Goal: Information Seeking & Learning: Learn about a topic

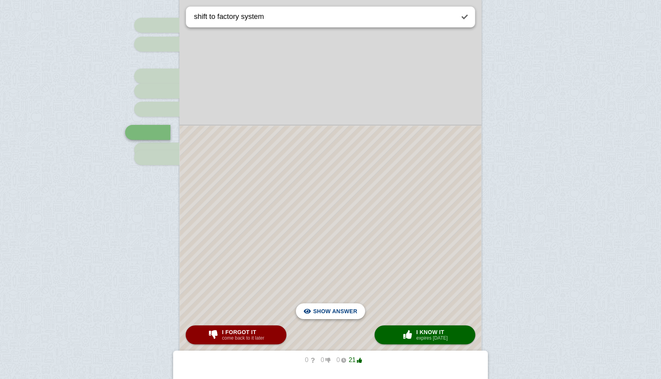
click at [340, 310] on span "Hide answer" at bounding box center [336, 310] width 41 height 17
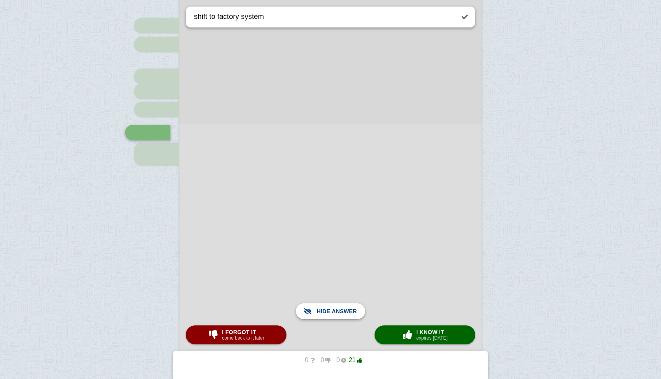
click at [340, 310] on span "Show answer" at bounding box center [335, 310] width 44 height 17
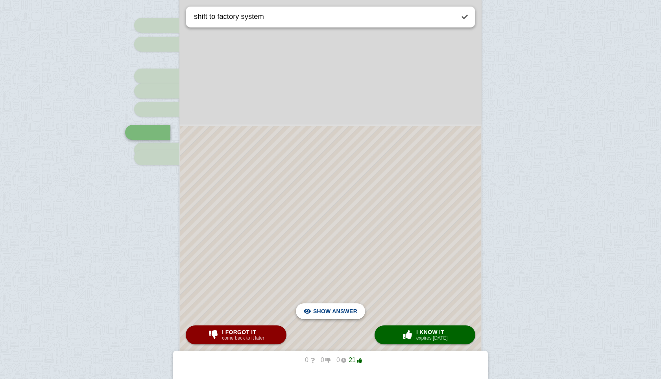
click at [340, 310] on span "Hide answer" at bounding box center [336, 310] width 41 height 17
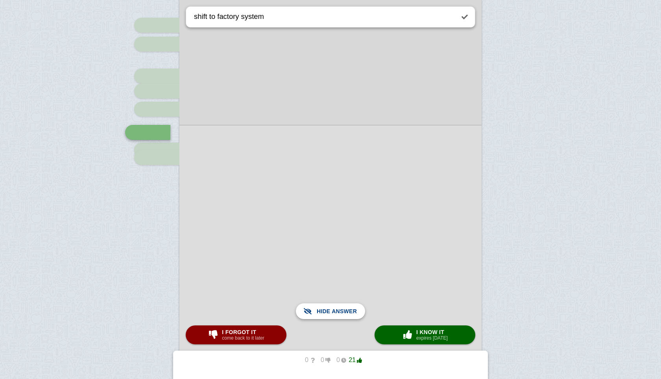
click at [340, 310] on span "Show answer" at bounding box center [335, 310] width 44 height 17
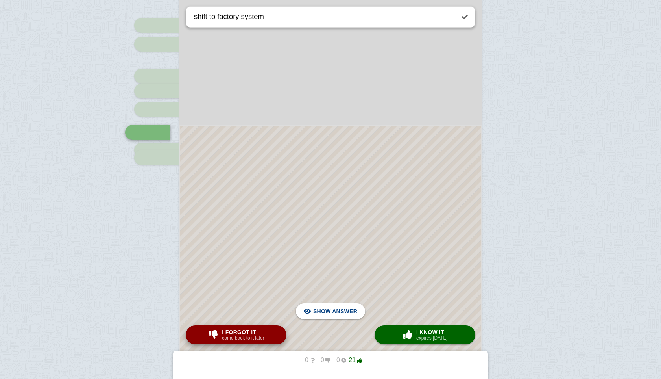
click at [264, 329] on span "I forgot it" at bounding box center [243, 332] width 42 height 6
type textarea "global trade growth"
checkbox input "false"
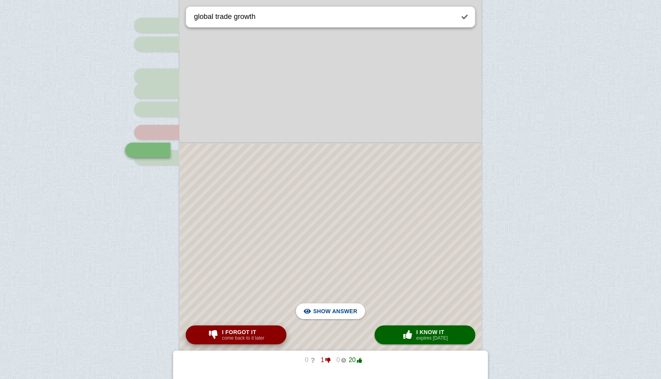
scroll to position [648, 0]
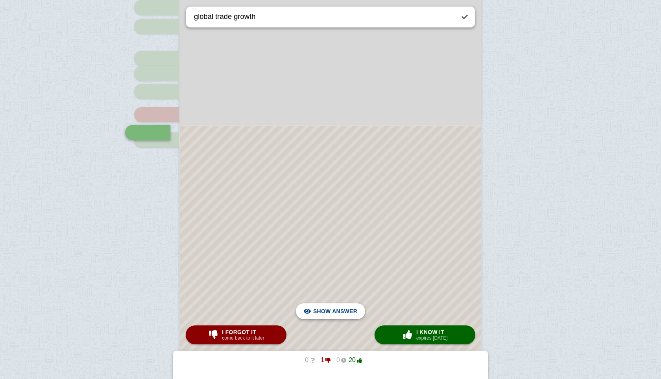
click at [342, 309] on span "Hide answer" at bounding box center [336, 310] width 41 height 17
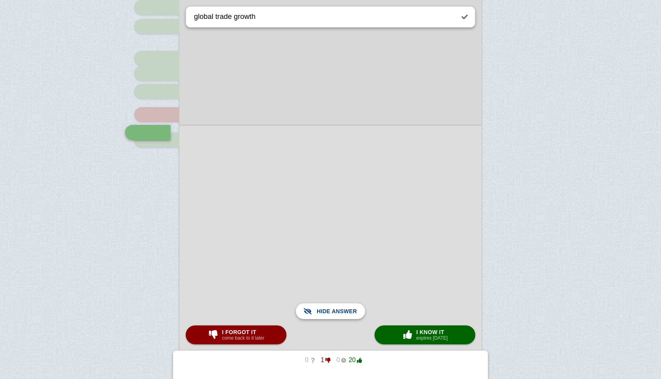
click at [342, 309] on span "Show answer" at bounding box center [335, 310] width 44 height 17
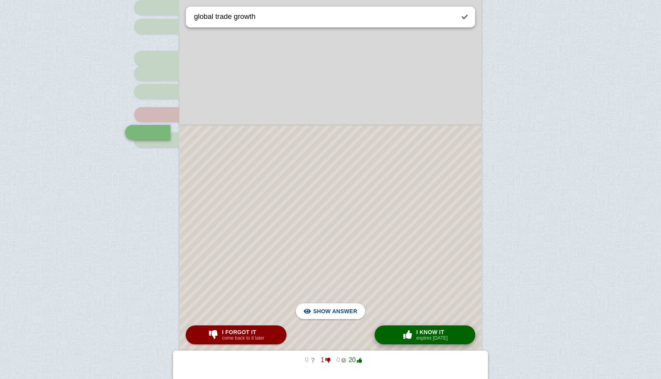
click at [436, 334] on span "I know it" at bounding box center [431, 332] width 31 height 6
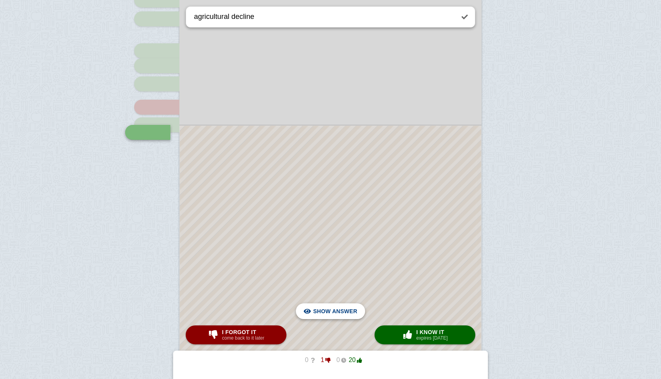
click at [341, 311] on span "Hide answer" at bounding box center [336, 310] width 41 height 17
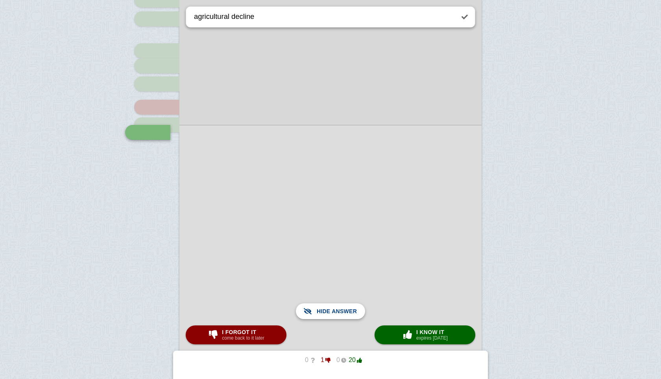
click at [341, 311] on span "Show answer" at bounding box center [335, 310] width 44 height 17
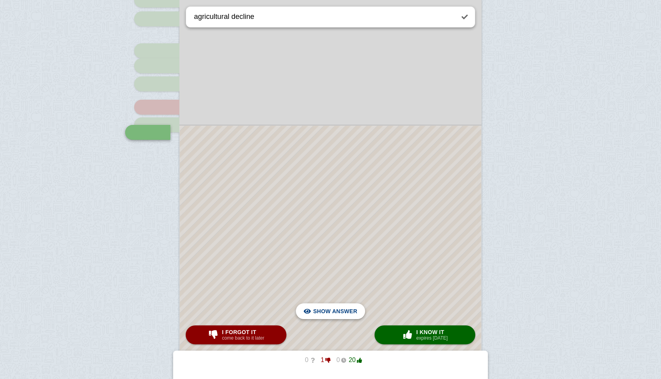
click at [341, 311] on span "Hide answer" at bounding box center [336, 310] width 41 height 17
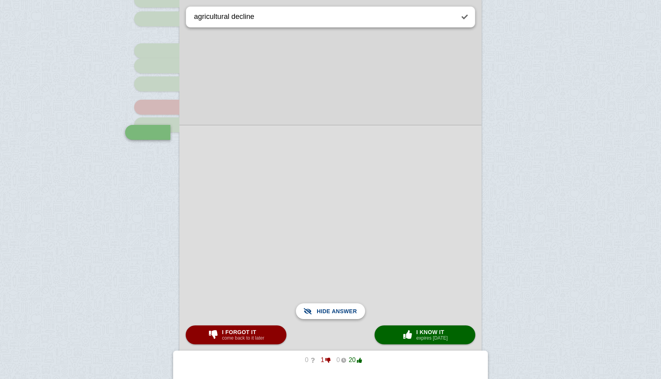
click at [341, 311] on span "Show answer" at bounding box center [335, 310] width 44 height 17
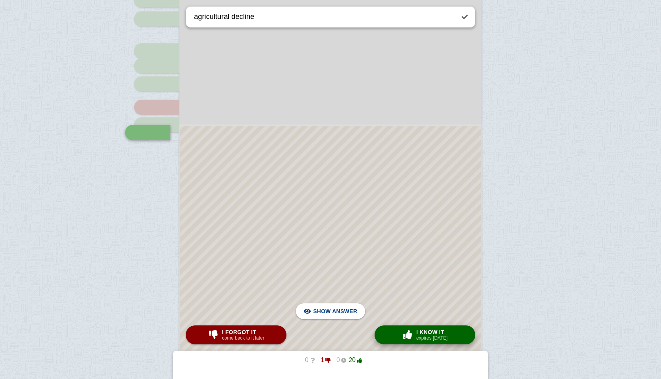
click at [388, 332] on button "× 0 I know it expires [DATE]" at bounding box center [425, 334] width 101 height 19
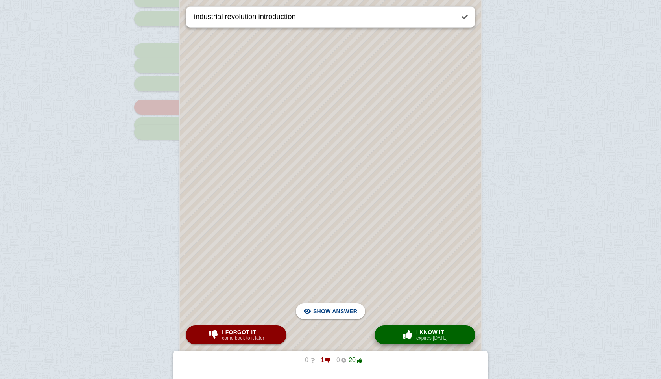
scroll to position [87, 0]
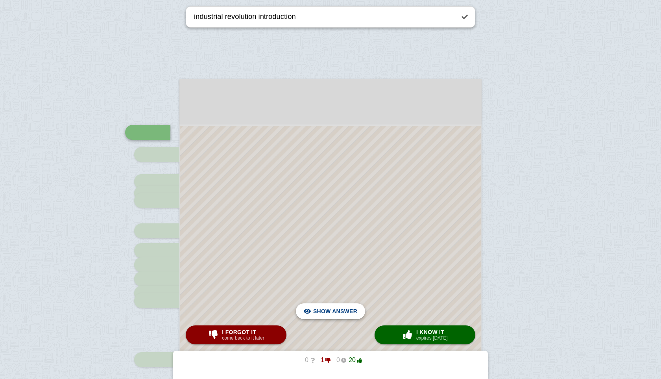
click at [352, 308] on span "Hide answer" at bounding box center [336, 310] width 41 height 17
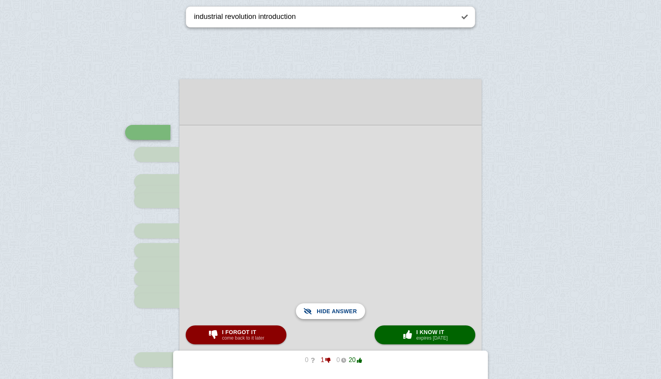
click at [352, 308] on span "Show answer" at bounding box center [335, 310] width 44 height 17
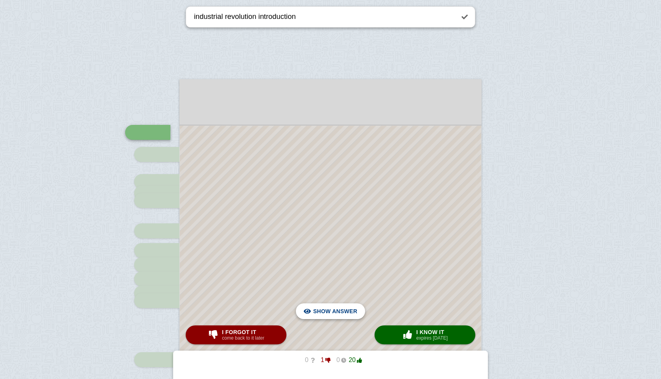
click at [352, 308] on span "Show answer" at bounding box center [335, 310] width 44 height 17
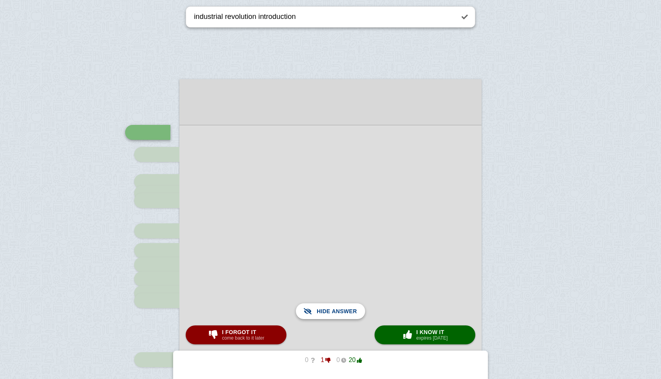
click at [352, 308] on span "Show answer" at bounding box center [335, 310] width 44 height 17
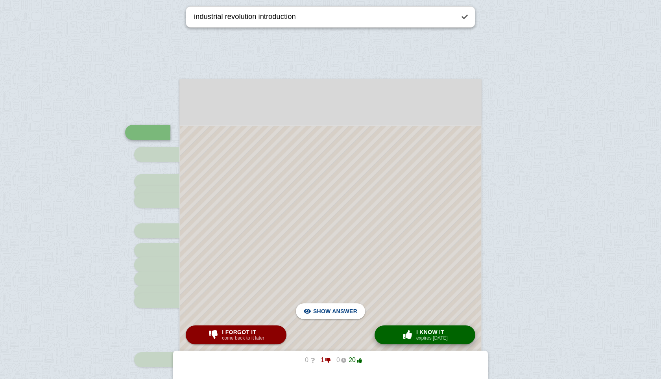
click at [412, 331] on span "button" at bounding box center [407, 334] width 13 height 9
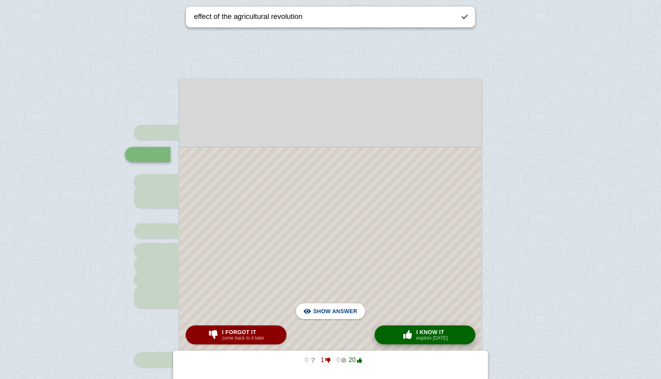
scroll to position [109, 0]
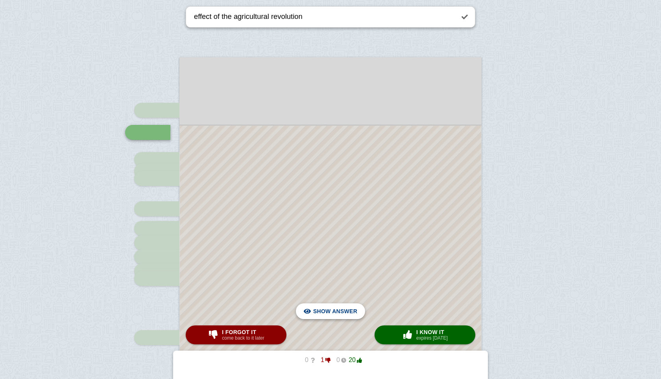
click at [320, 309] on span "Hide answer" at bounding box center [336, 310] width 41 height 17
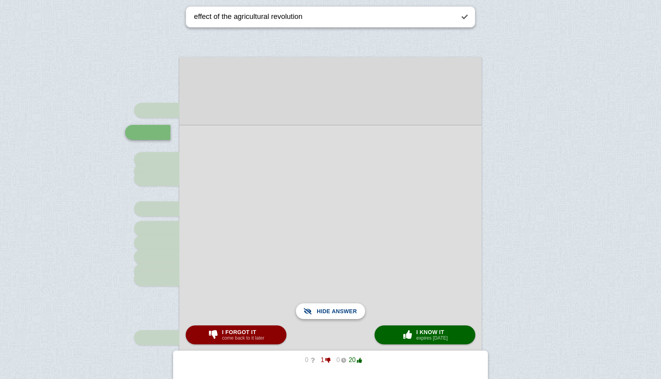
click at [320, 309] on span "Show answer" at bounding box center [335, 310] width 44 height 17
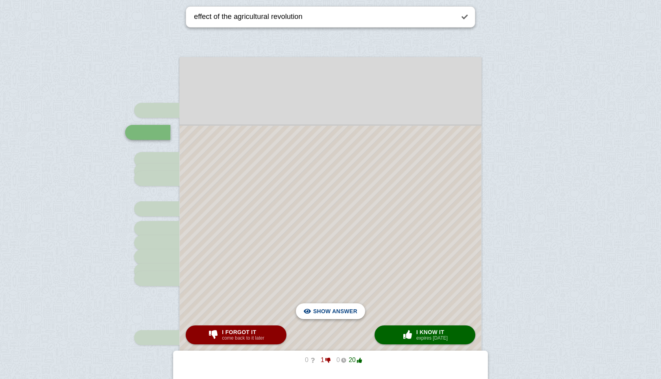
click at [330, 312] on span "Hide answer" at bounding box center [336, 310] width 41 height 17
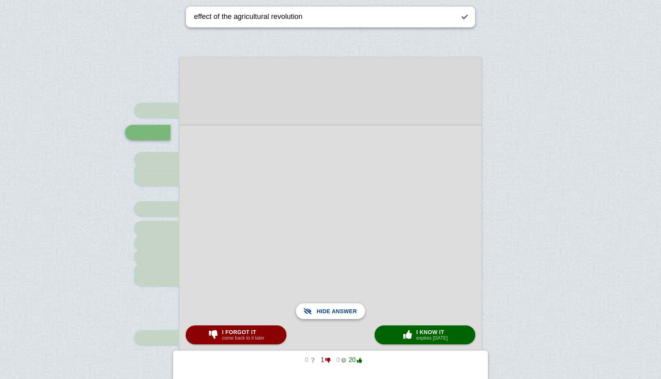
click at [330, 312] on span "Show answer" at bounding box center [335, 310] width 44 height 17
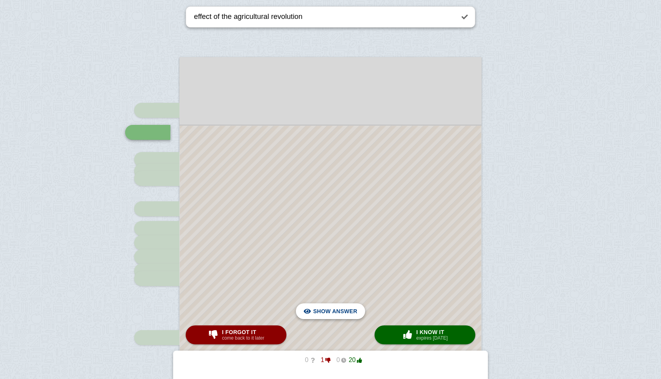
click at [330, 312] on span "Hide answer" at bounding box center [336, 310] width 41 height 17
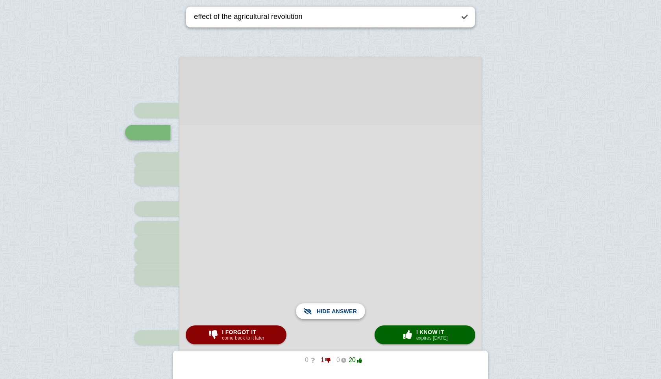
click at [337, 311] on span "Show answer" at bounding box center [335, 310] width 44 height 17
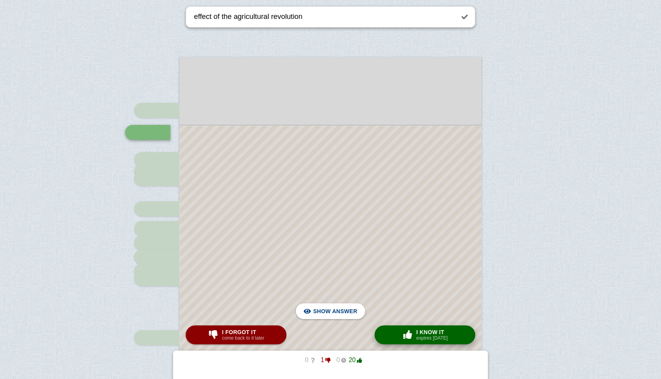
click at [427, 336] on small "expires [DATE]" at bounding box center [431, 338] width 31 height 6
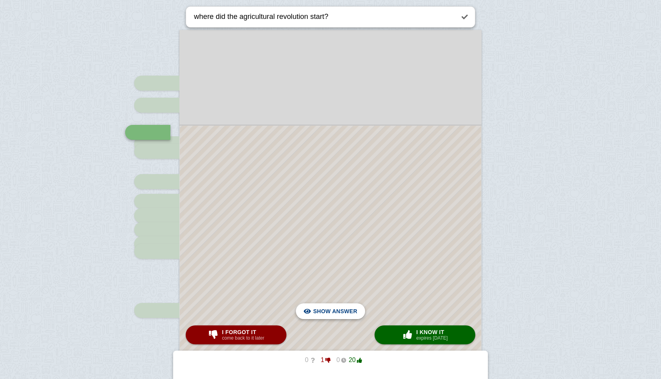
click at [336, 312] on span "Hide answer" at bounding box center [336, 310] width 41 height 17
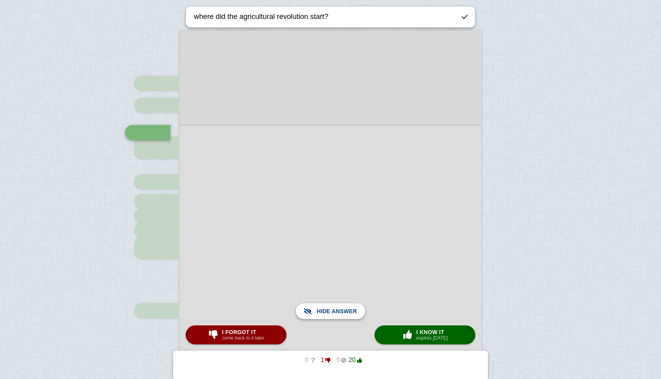
click at [336, 312] on span "Show answer" at bounding box center [335, 310] width 44 height 17
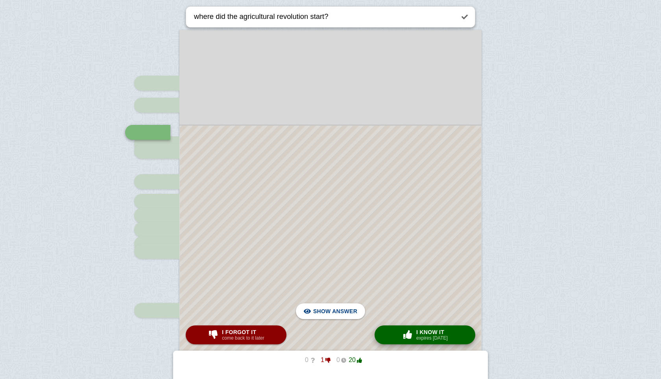
click at [409, 334] on span "button" at bounding box center [407, 334] width 13 height 9
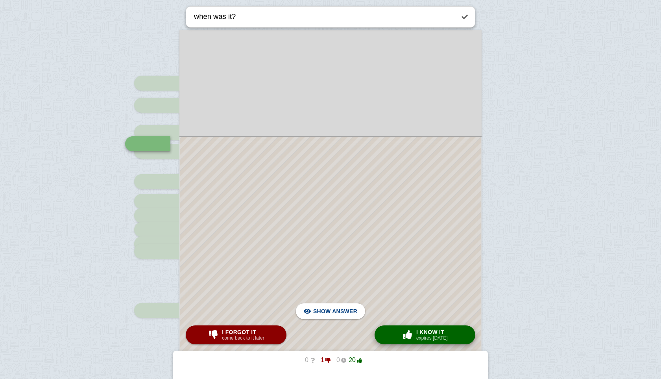
scroll to position [148, 0]
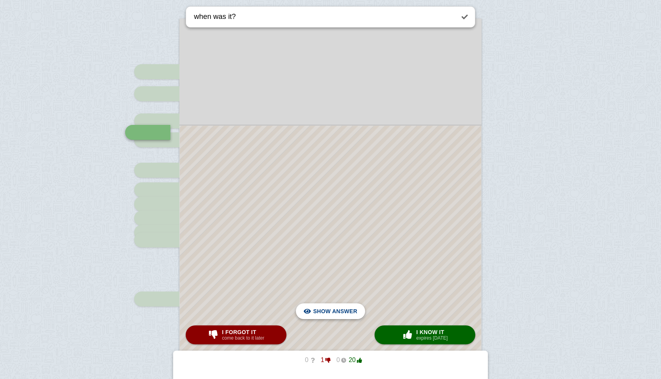
click at [332, 314] on span "Hide answer" at bounding box center [336, 310] width 41 height 17
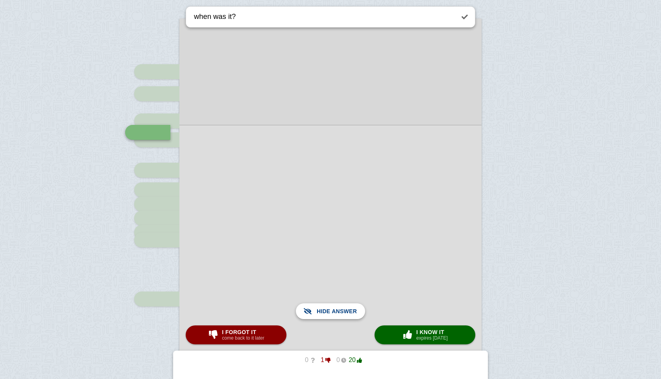
click at [332, 314] on span "Show answer" at bounding box center [335, 310] width 44 height 17
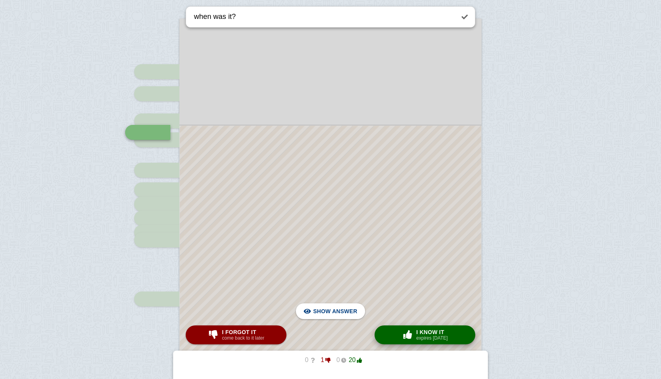
click at [405, 332] on span "button" at bounding box center [407, 334] width 13 height 9
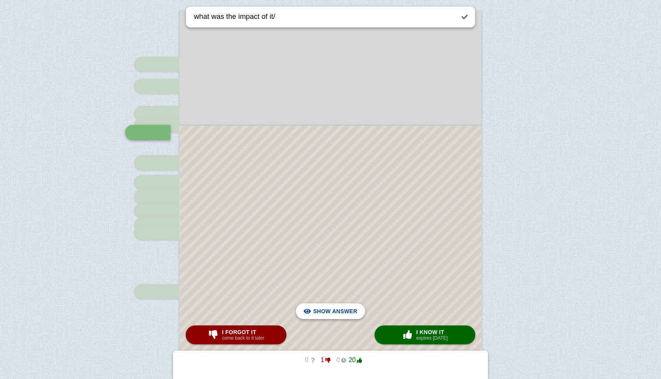
click at [341, 308] on span "Hide answer" at bounding box center [336, 310] width 41 height 17
click at [341, 308] on span "Show answer" at bounding box center [335, 310] width 44 height 17
click at [341, 308] on span "Hide answer" at bounding box center [336, 310] width 41 height 17
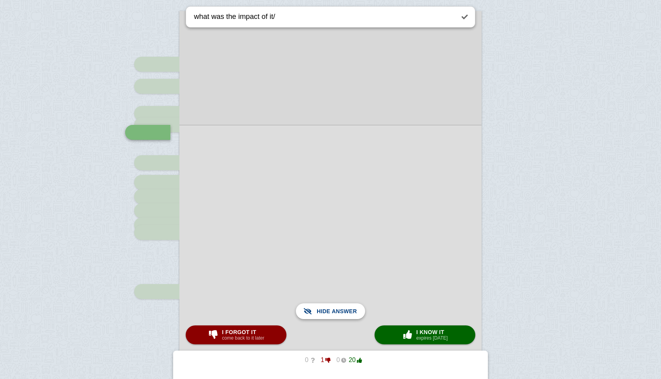
click at [341, 308] on span "Show answer" at bounding box center [335, 310] width 44 height 17
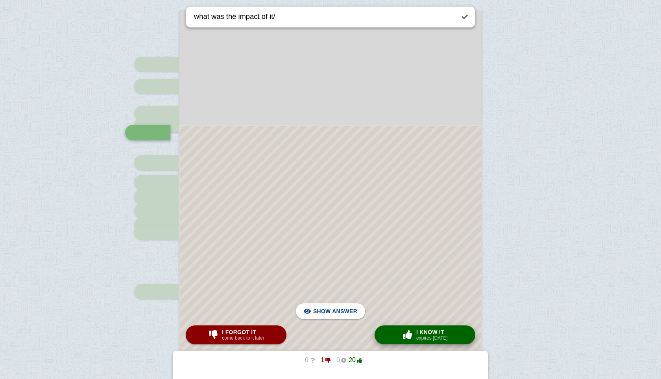
click at [416, 331] on span "I know it" at bounding box center [431, 332] width 31 height 6
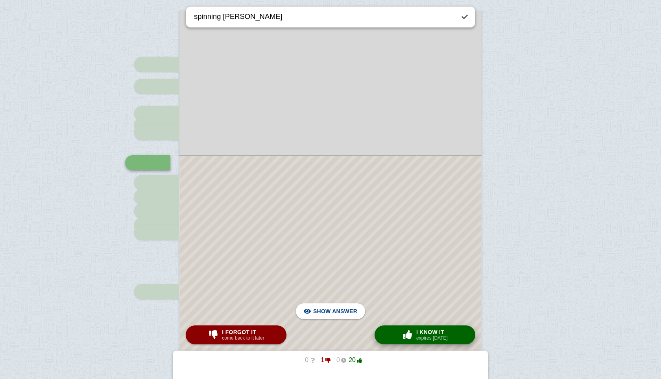
scroll to position [186, 0]
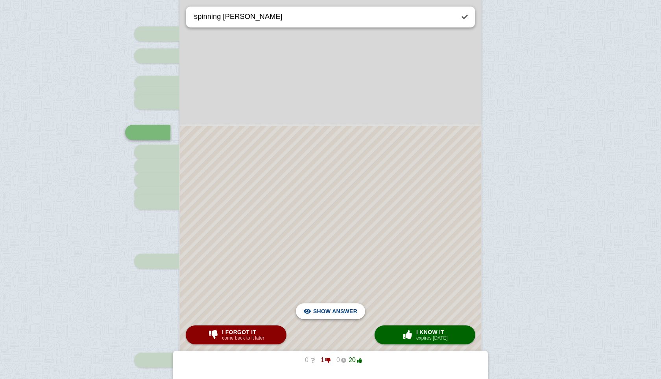
click at [340, 307] on span "Hide answer" at bounding box center [336, 310] width 41 height 17
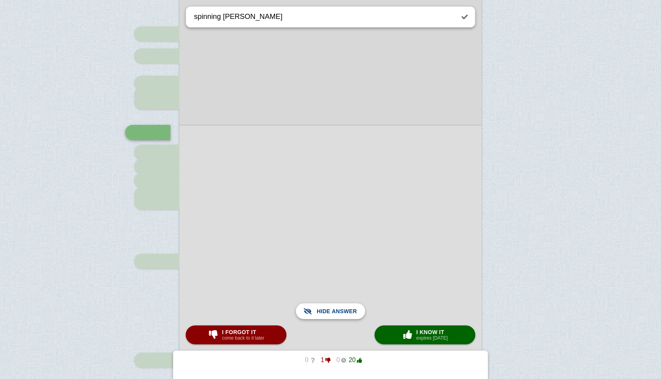
click at [340, 307] on span "Show answer" at bounding box center [335, 310] width 44 height 17
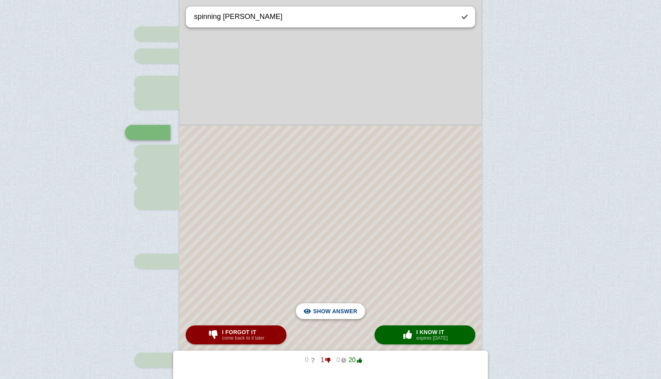
click at [353, 314] on span "Hide answer" at bounding box center [336, 310] width 41 height 17
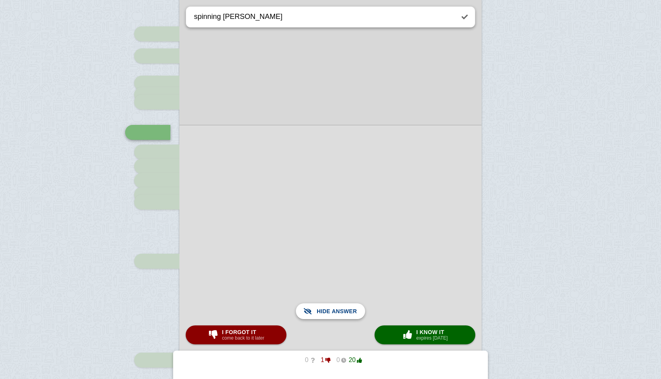
click at [353, 314] on span "Show answer" at bounding box center [335, 310] width 44 height 17
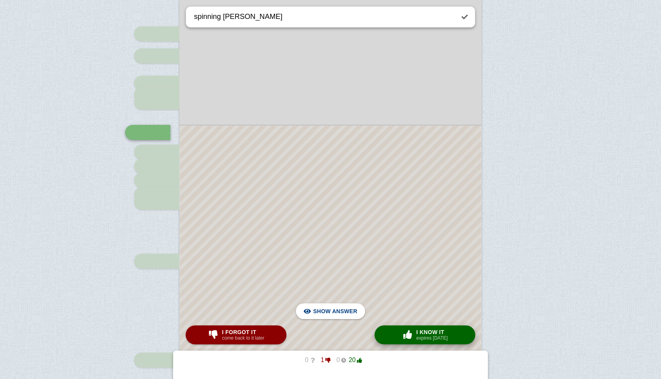
click at [407, 326] on button "× 0 I know it expires [DATE]" at bounding box center [425, 334] width 101 height 19
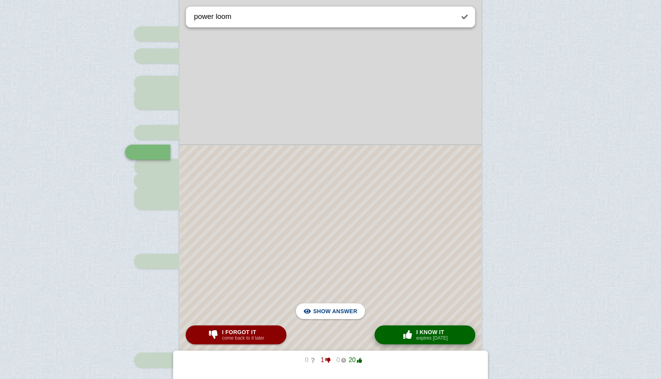
scroll to position [205, 0]
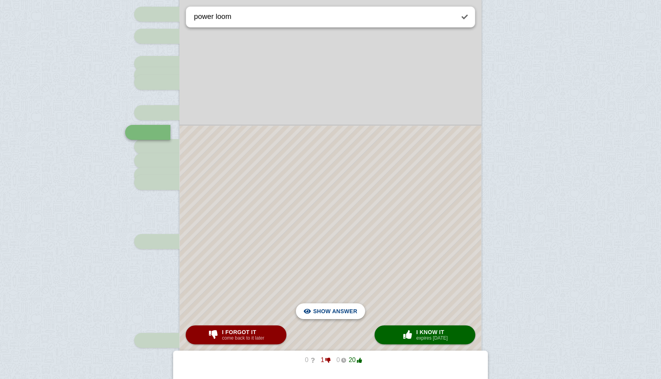
click at [355, 311] on span "Hide answer" at bounding box center [336, 310] width 41 height 17
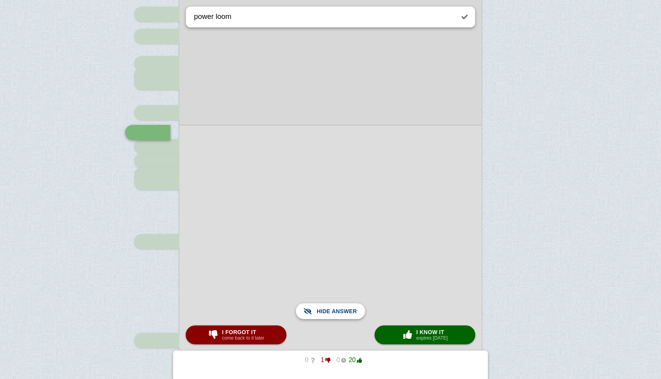
click at [355, 311] on span "Show answer" at bounding box center [335, 310] width 44 height 17
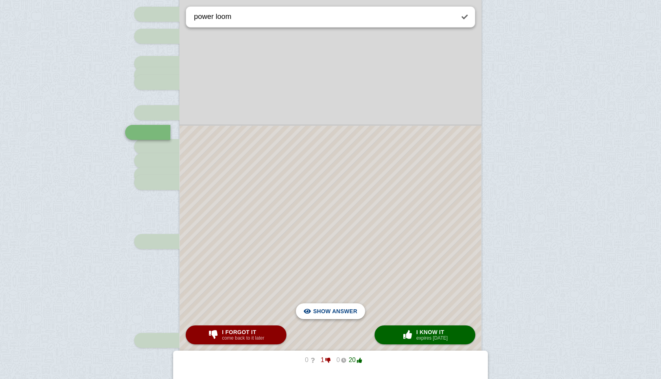
click at [355, 311] on span "Hide answer" at bounding box center [336, 310] width 41 height 17
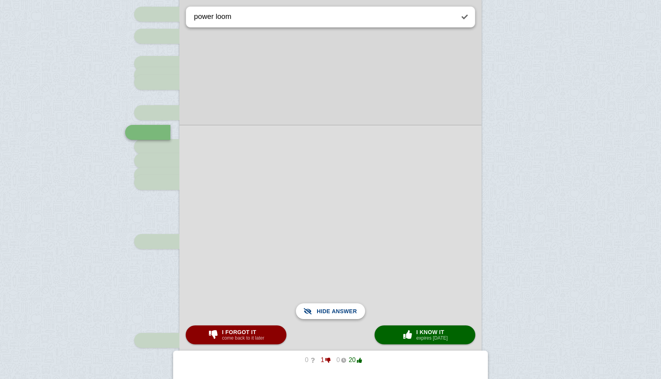
click at [355, 311] on span "Show answer" at bounding box center [335, 310] width 44 height 17
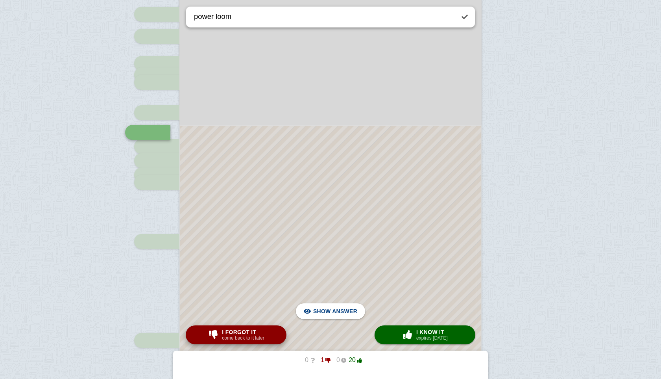
click at [264, 335] on small "come back to it later" at bounding box center [243, 338] width 42 height 6
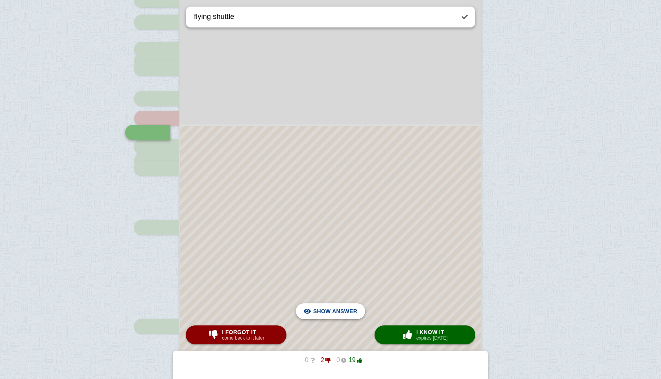
click at [341, 304] on span "Hide answer" at bounding box center [336, 310] width 41 height 17
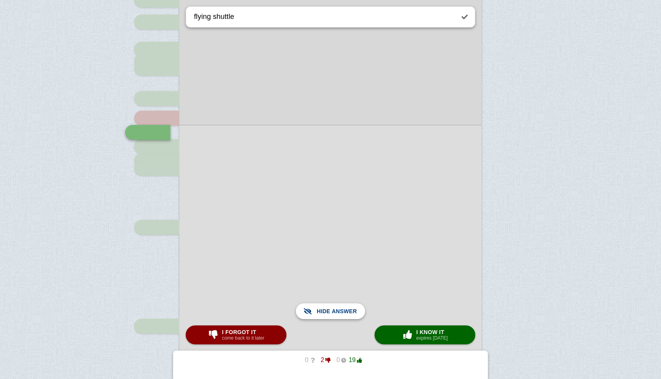
click at [341, 304] on span "Show answer" at bounding box center [335, 310] width 44 height 17
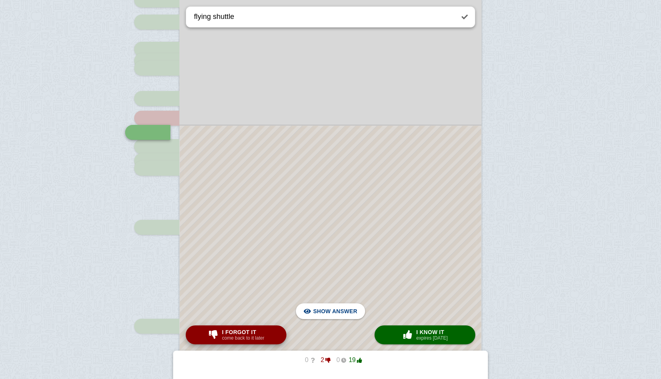
click at [259, 329] on span "I forgot it" at bounding box center [243, 332] width 42 height 6
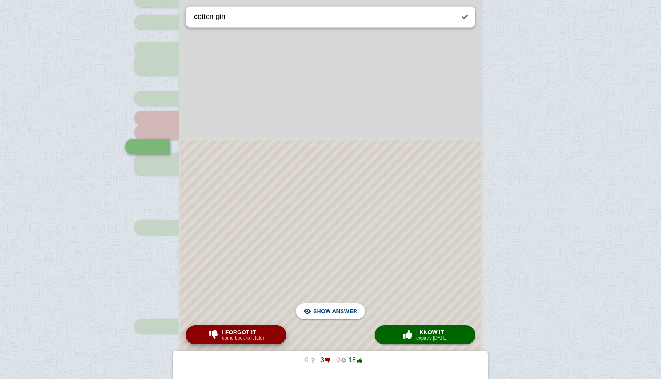
scroll to position [234, 0]
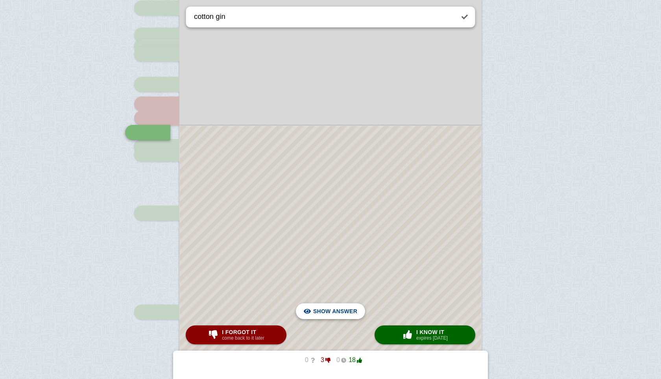
click at [322, 311] on span "Hide answer" at bounding box center [336, 310] width 41 height 17
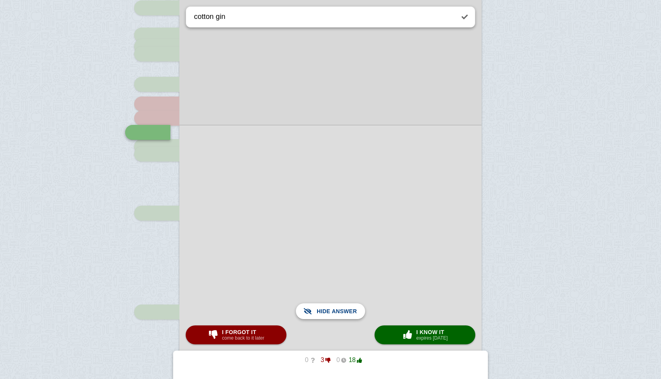
click at [322, 311] on span "Show answer" at bounding box center [335, 310] width 44 height 17
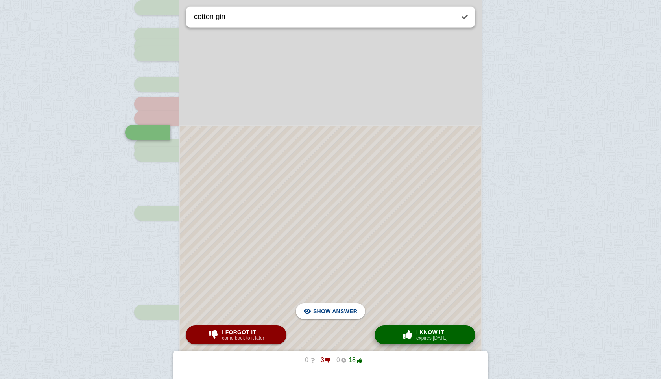
click at [426, 336] on small "expires [DATE]" at bounding box center [431, 338] width 31 height 6
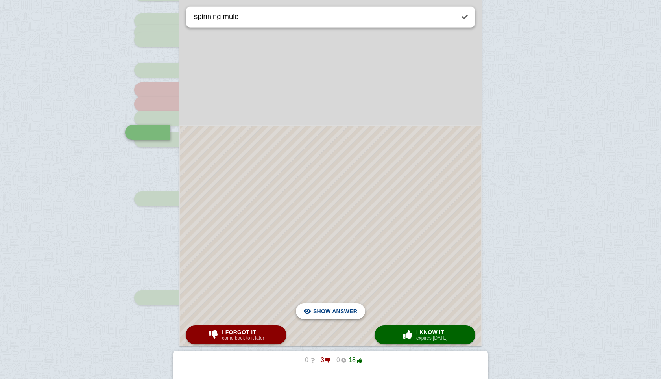
click at [342, 309] on span "Hide answer" at bounding box center [336, 310] width 41 height 17
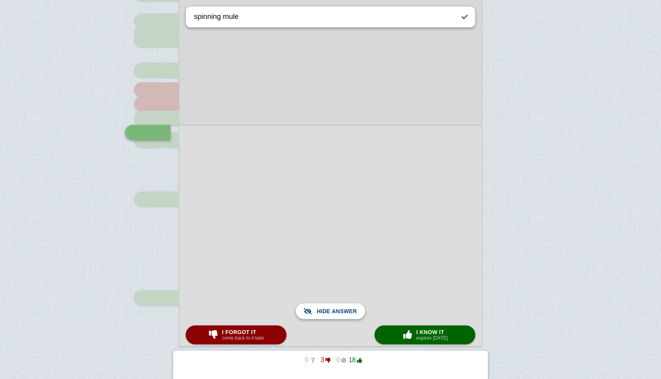
click at [342, 309] on span "Show answer" at bounding box center [335, 310] width 44 height 17
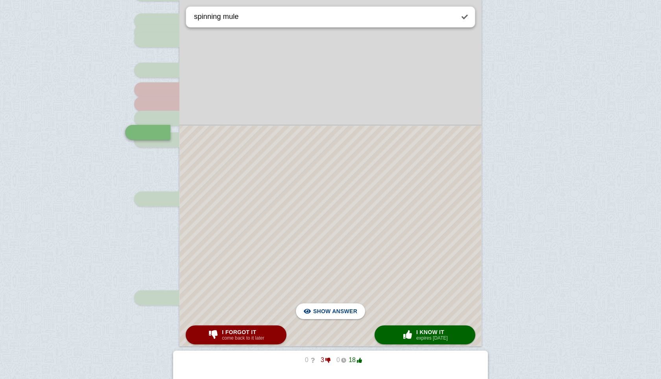
click at [412, 321] on div at bounding box center [330, 236] width 301 height 220
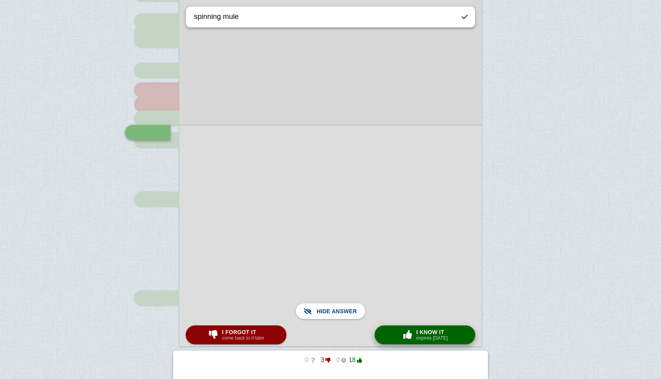
click at [414, 332] on div "× 0 I know it expires [DATE]" at bounding box center [425, 334] width 49 height 13
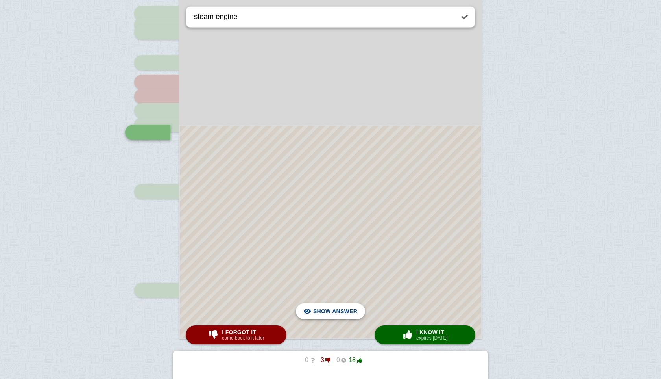
click at [350, 312] on span "Hide answer" at bounding box center [336, 310] width 41 height 17
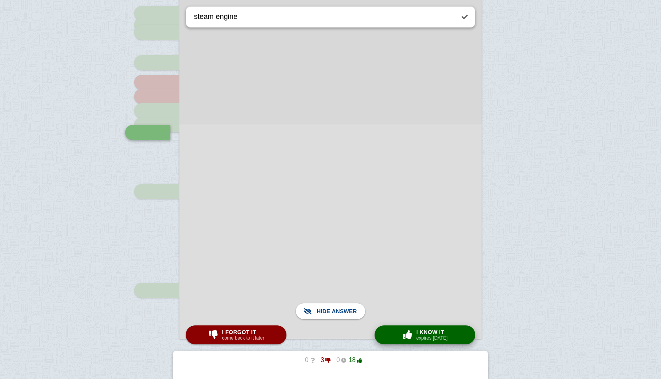
click at [419, 340] on small "expires [DATE]" at bounding box center [431, 338] width 31 height 6
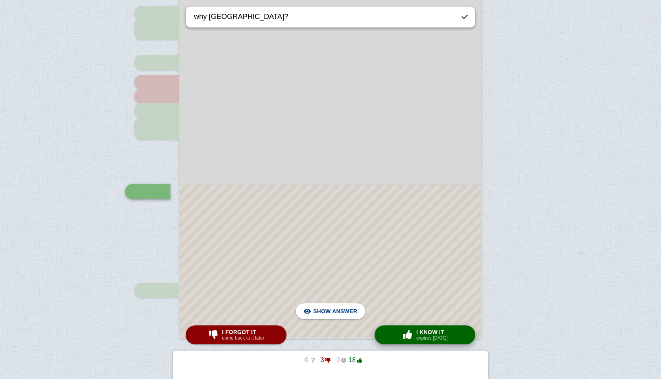
scroll to position [314, 0]
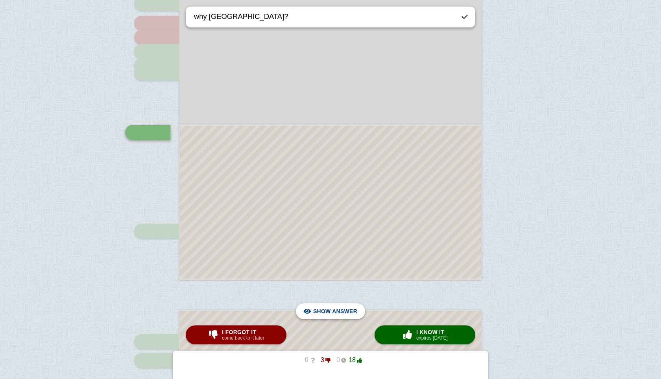
click at [340, 316] on span "Hide answer" at bounding box center [336, 310] width 41 height 17
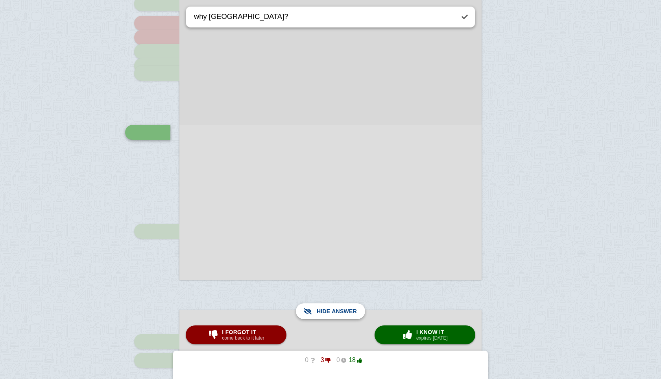
click at [340, 316] on span "Show answer" at bounding box center [335, 310] width 44 height 17
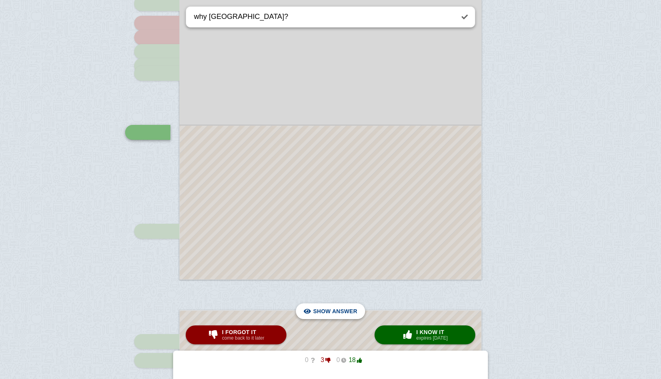
click at [341, 310] on span "Hide answer" at bounding box center [336, 310] width 41 height 17
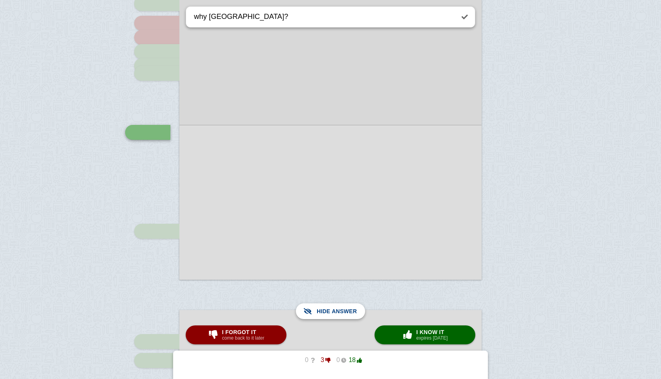
click at [341, 310] on span "Show answer" at bounding box center [335, 310] width 44 height 17
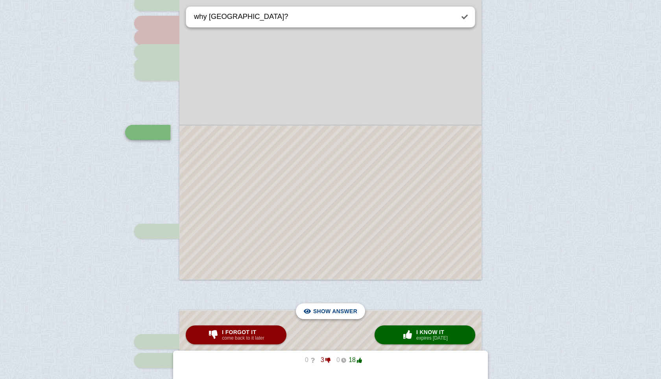
click at [334, 308] on span "Hide answer" at bounding box center [336, 310] width 41 height 17
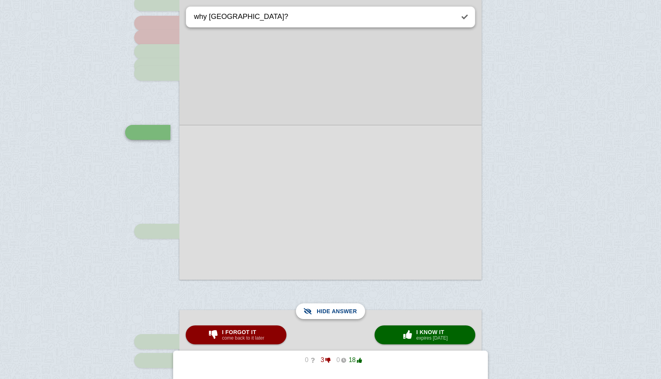
click at [334, 308] on span "Show answer" at bounding box center [335, 310] width 44 height 17
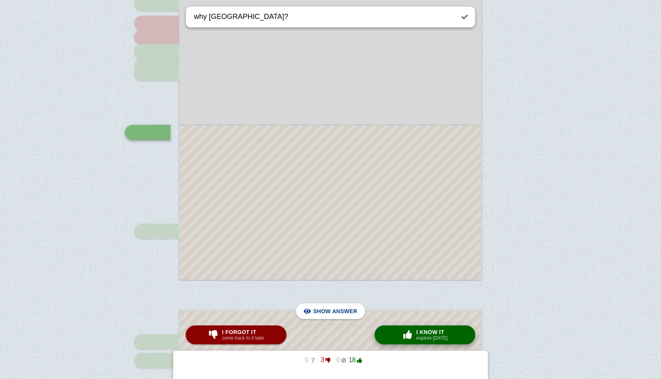
click at [430, 331] on span "I know it" at bounding box center [431, 332] width 31 height 6
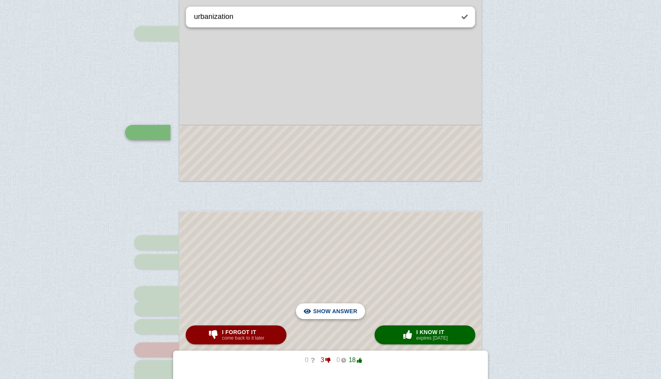
click at [341, 314] on span "Hide answer" at bounding box center [336, 310] width 41 height 17
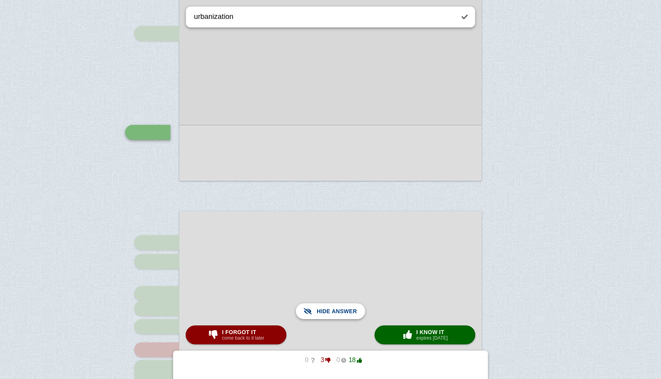
click at [340, 313] on span "Show answer" at bounding box center [335, 310] width 44 height 17
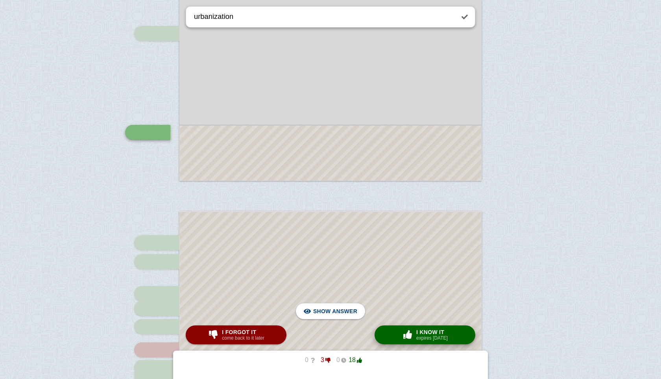
click at [407, 332] on span "button" at bounding box center [407, 334] width 13 height 9
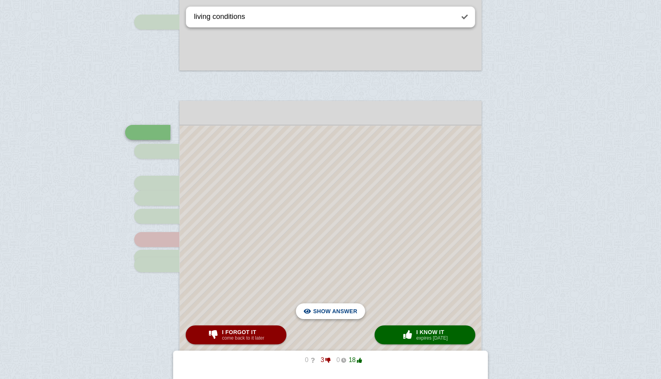
click at [342, 310] on span "Hide answer" at bounding box center [336, 310] width 41 height 17
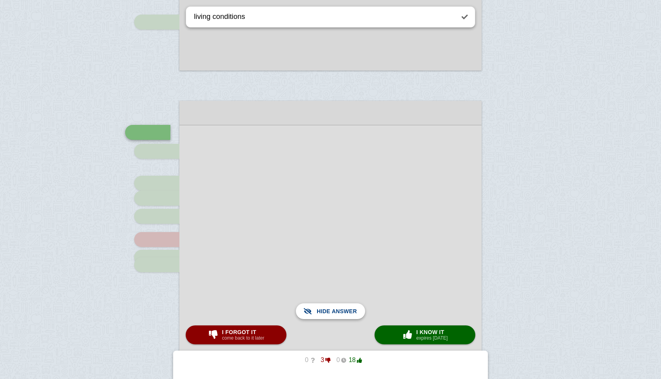
click at [342, 310] on span "Show answer" at bounding box center [335, 310] width 44 height 17
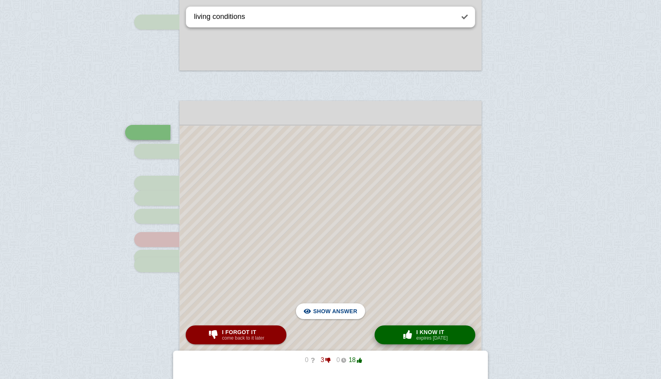
click at [429, 341] on button "× 0 I know it expires [DATE]" at bounding box center [425, 334] width 101 height 19
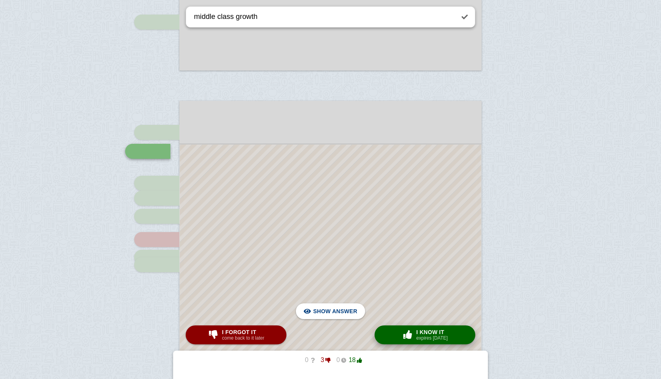
scroll to position [542, 0]
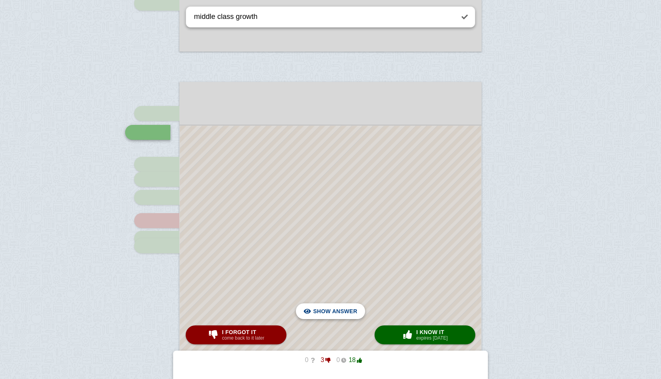
click at [358, 305] on div "Hide answer" at bounding box center [330, 311] width 57 height 16
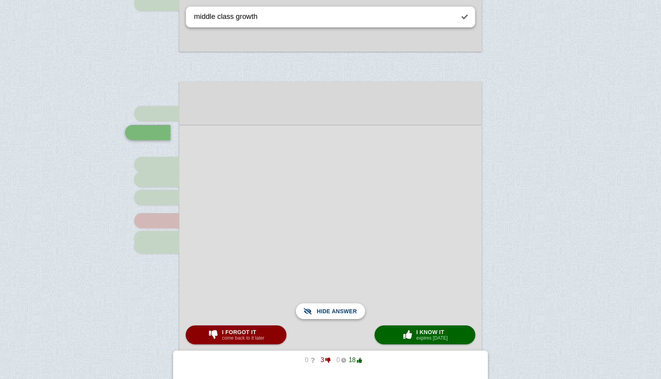
click at [358, 305] on div "Show answer" at bounding box center [330, 311] width 57 height 16
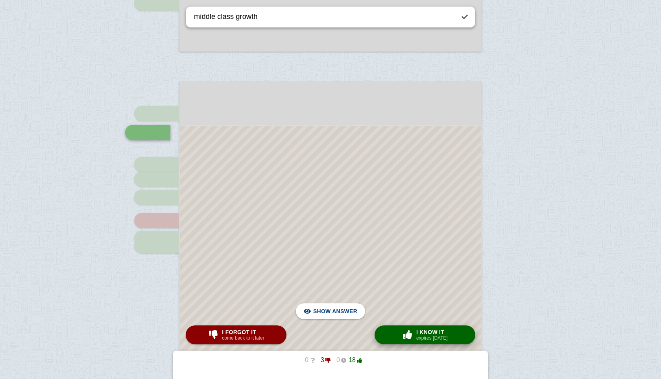
click at [395, 327] on button "× 0 I know it expires [DATE]" at bounding box center [425, 334] width 101 height 19
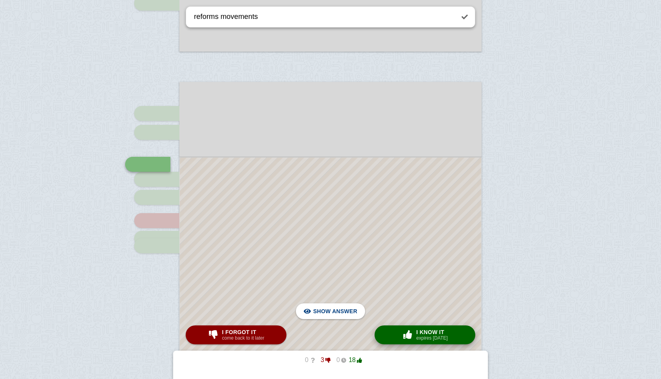
scroll to position [574, 0]
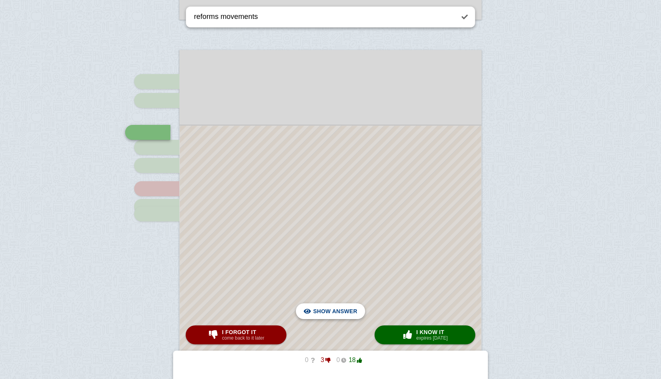
click at [337, 306] on span "Hide answer" at bounding box center [336, 310] width 41 height 17
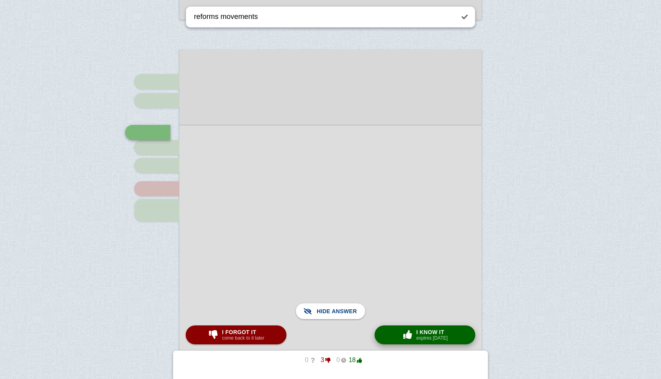
click at [390, 325] on button "× 0 I know it expires [DATE]" at bounding box center [425, 334] width 101 height 19
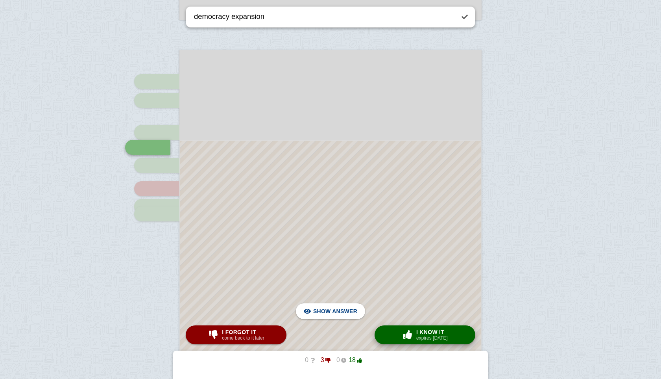
scroll to position [589, 0]
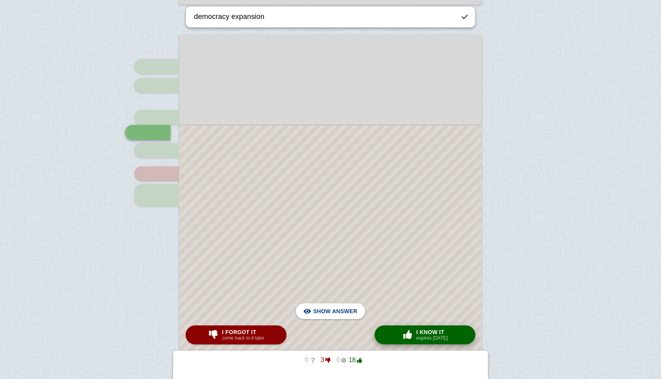
click at [412, 330] on span "button" at bounding box center [407, 334] width 13 height 9
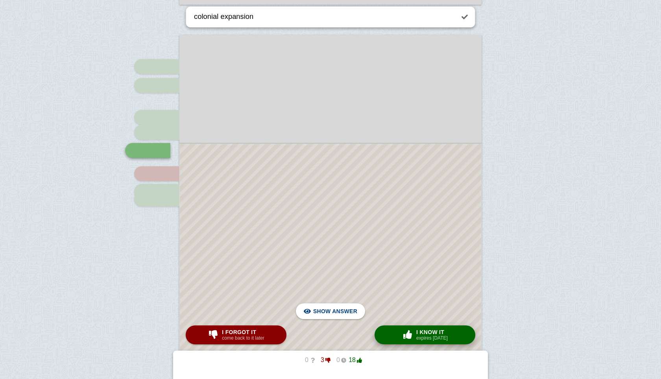
scroll to position [607, 0]
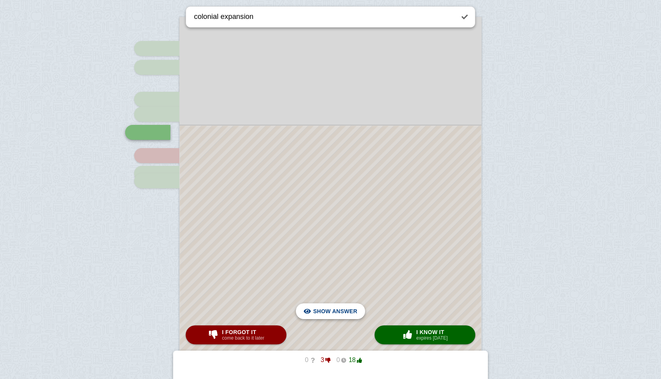
click at [342, 308] on span "Hide answer" at bounding box center [336, 310] width 41 height 17
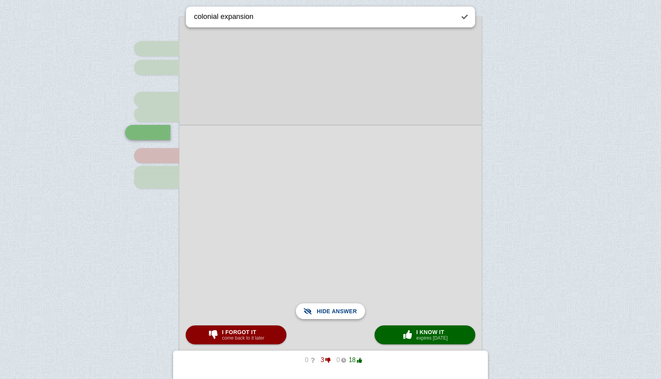
click at [342, 308] on span "Show answer" at bounding box center [335, 310] width 44 height 17
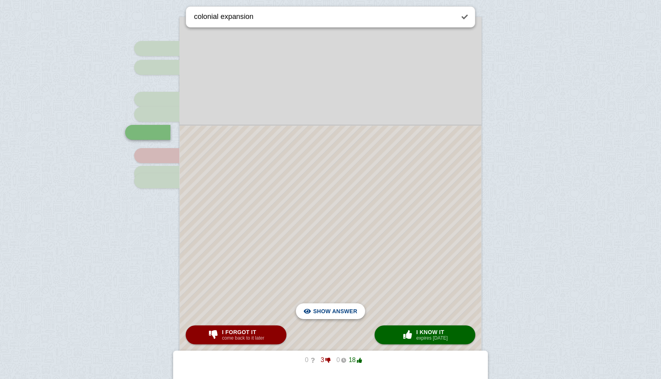
click at [342, 308] on span "Show answer" at bounding box center [335, 310] width 44 height 17
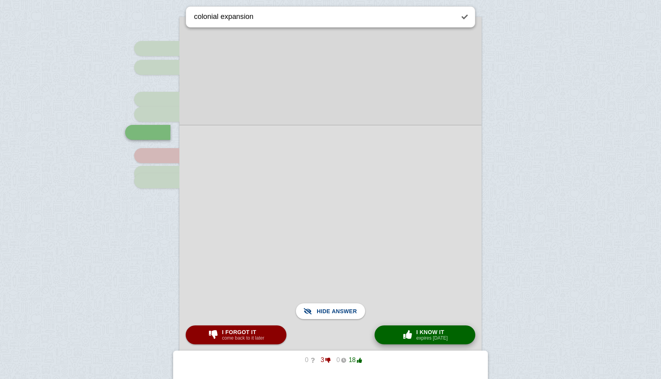
click at [413, 337] on span "button" at bounding box center [408, 334] width 14 height 10
type textarea "shift to factory system"
checkbox input "true"
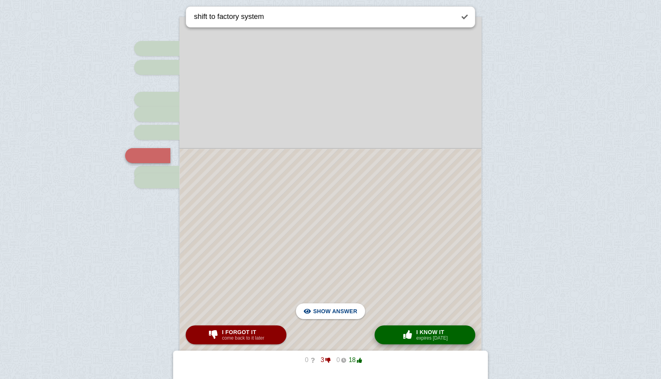
scroll to position [630, 0]
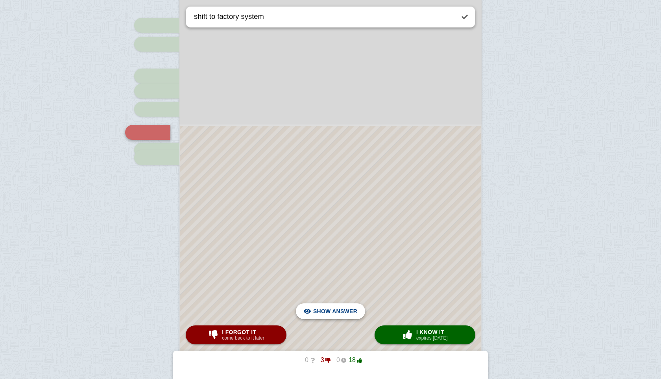
click at [335, 311] on span "Hide answer" at bounding box center [336, 310] width 41 height 17
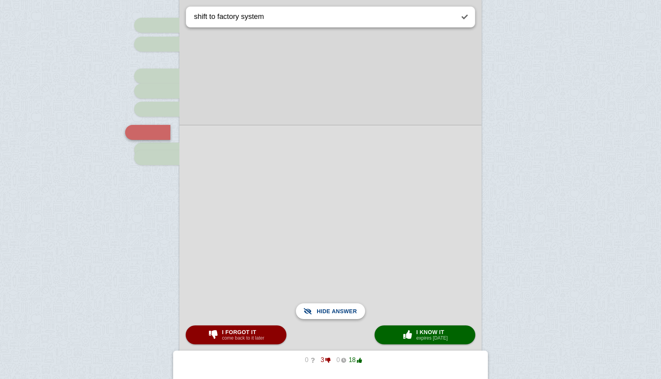
click at [335, 311] on span "Show answer" at bounding box center [335, 310] width 44 height 17
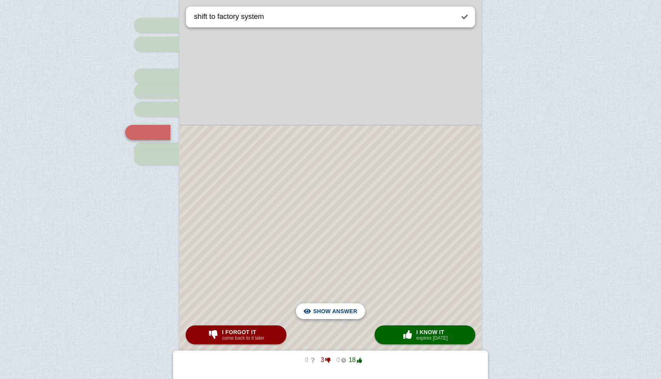
click at [349, 314] on span "Hide answer" at bounding box center [336, 310] width 41 height 17
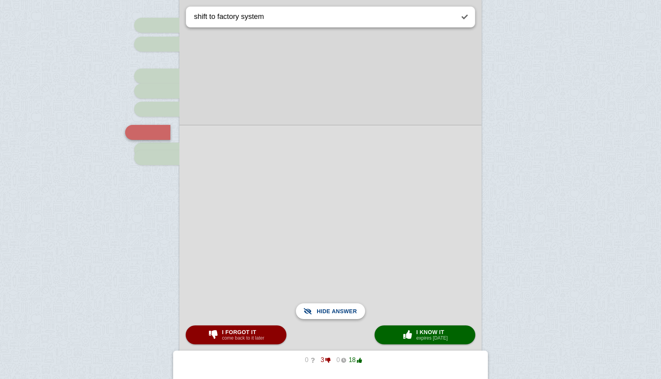
click at [349, 314] on span "Show answer" at bounding box center [335, 310] width 44 height 17
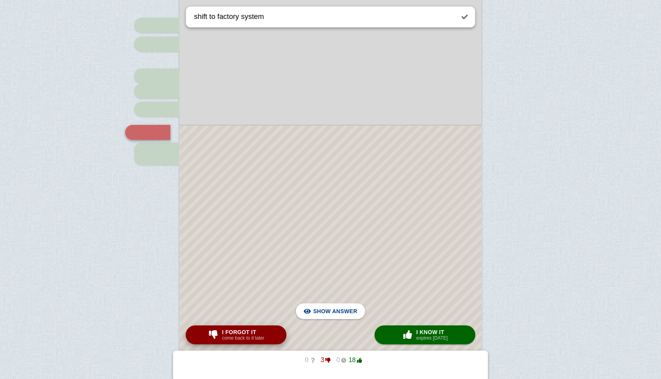
click at [271, 331] on button "I forgot it come back to it later" at bounding box center [236, 334] width 101 height 19
type textarea "global trade growth"
checkbox input "false"
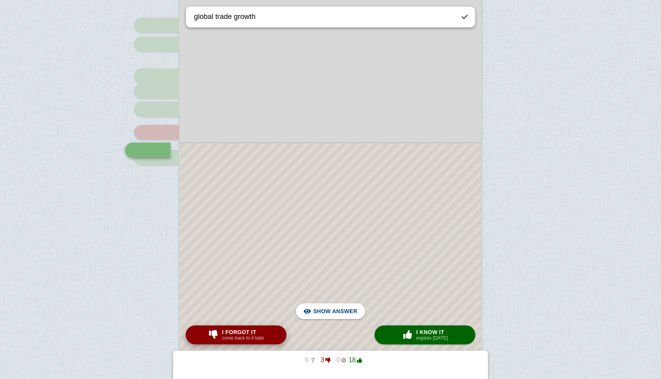
scroll to position [648, 0]
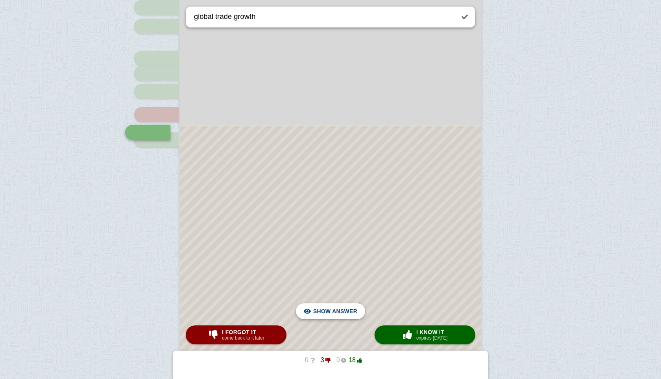
click at [340, 315] on span "Hide answer" at bounding box center [336, 310] width 41 height 17
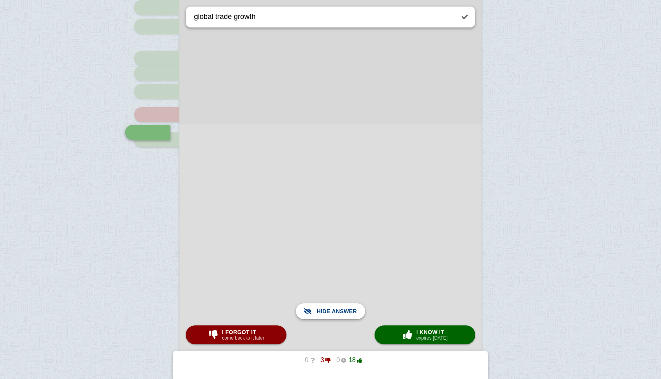
click at [340, 315] on span "Show answer" at bounding box center [335, 310] width 44 height 17
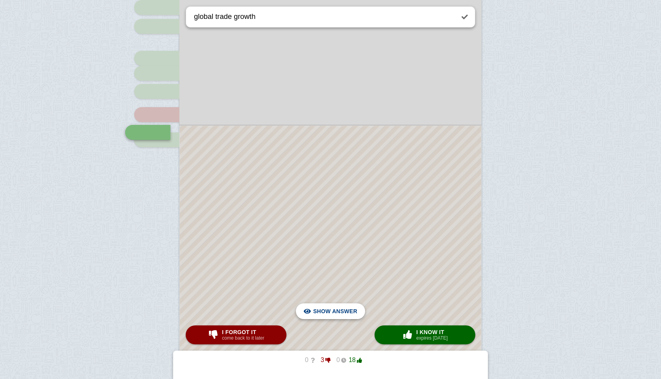
click at [340, 315] on span "Hide answer" at bounding box center [336, 310] width 41 height 17
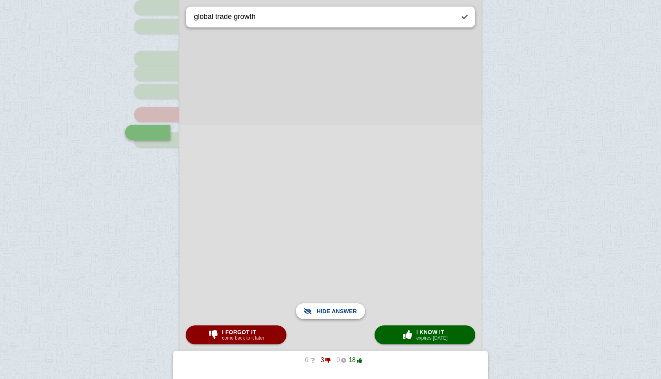
click at [340, 315] on span "Show answer" at bounding box center [335, 310] width 44 height 17
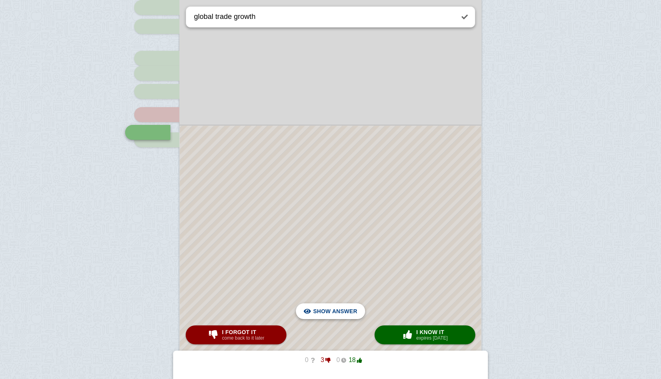
click at [340, 315] on span "Hide answer" at bounding box center [336, 310] width 41 height 17
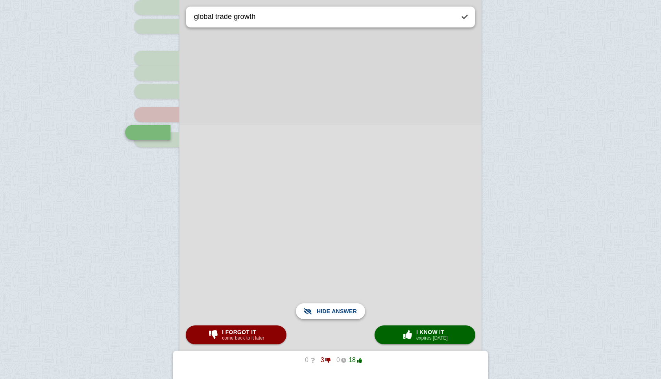
click at [340, 315] on span "Show answer" at bounding box center [335, 310] width 44 height 17
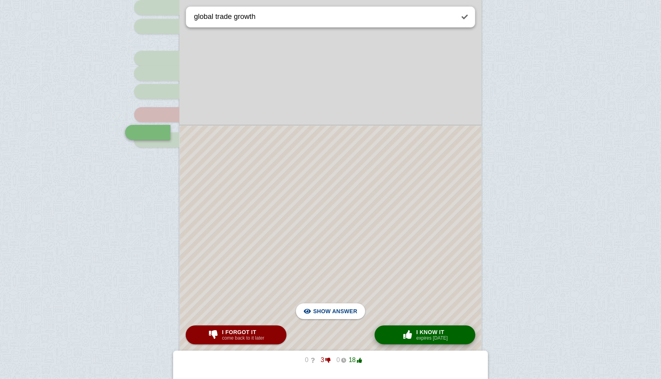
click at [407, 331] on span "button" at bounding box center [407, 334] width 13 height 9
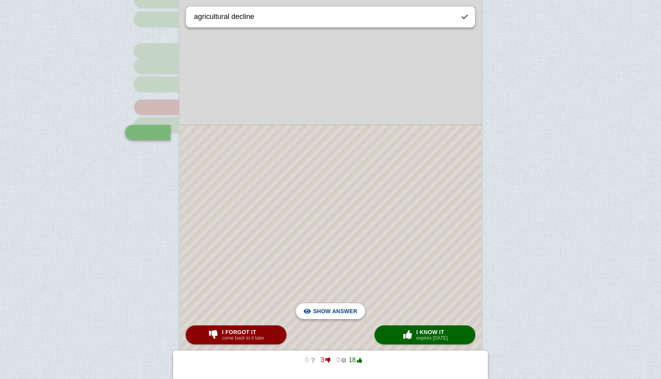
click at [331, 311] on span "Hide answer" at bounding box center [336, 310] width 41 height 17
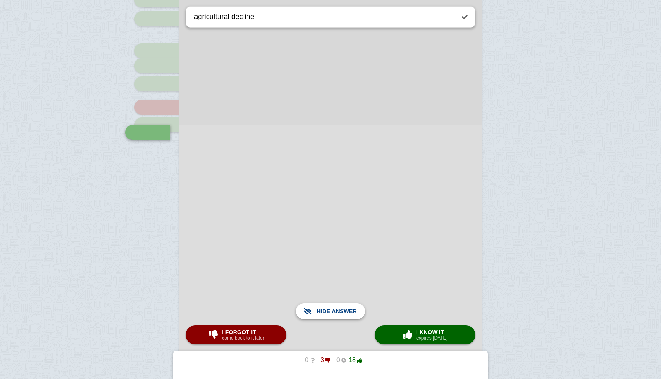
click at [331, 311] on span "Show answer" at bounding box center [335, 310] width 44 height 17
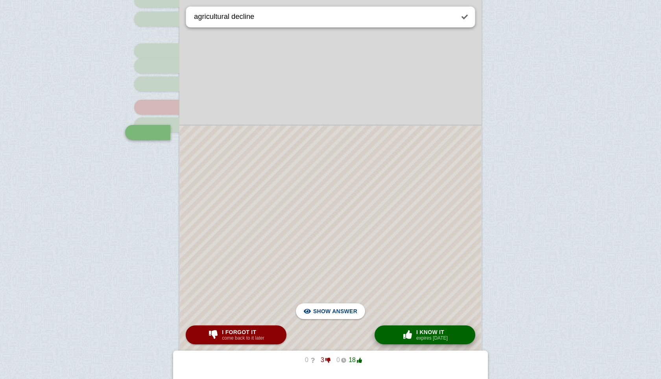
click at [423, 331] on span "I know it" at bounding box center [431, 332] width 31 height 6
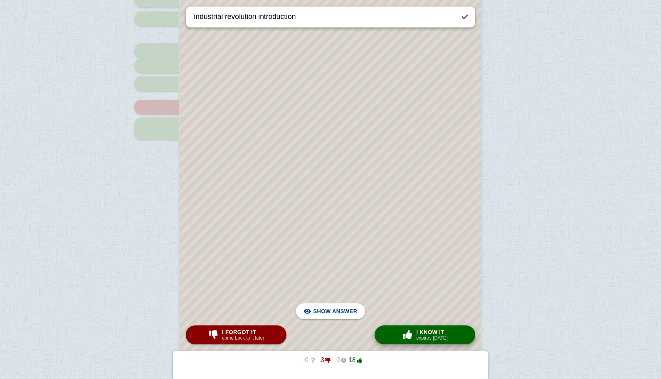
scroll to position [87, 0]
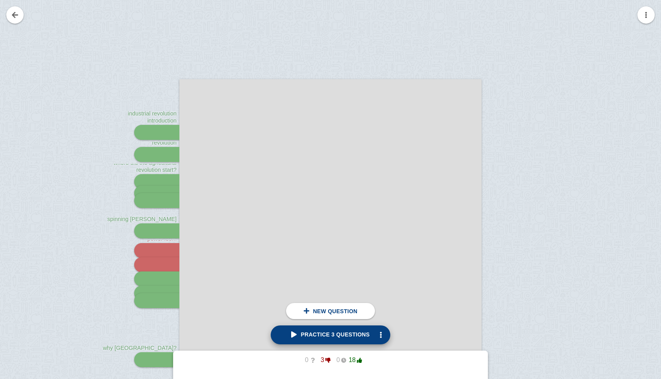
click at [325, 327] on link "Practice 3 questions" at bounding box center [330, 334] width 119 height 19
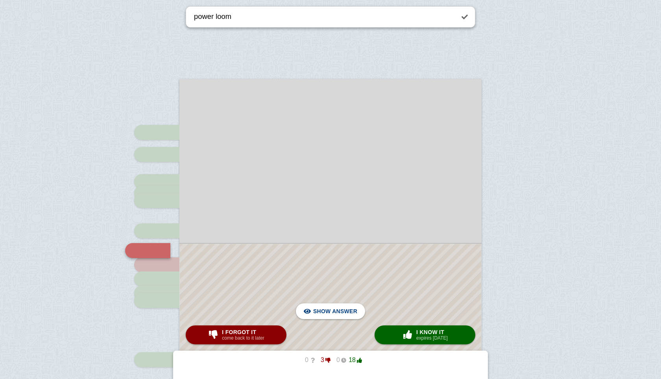
scroll to position [205, 0]
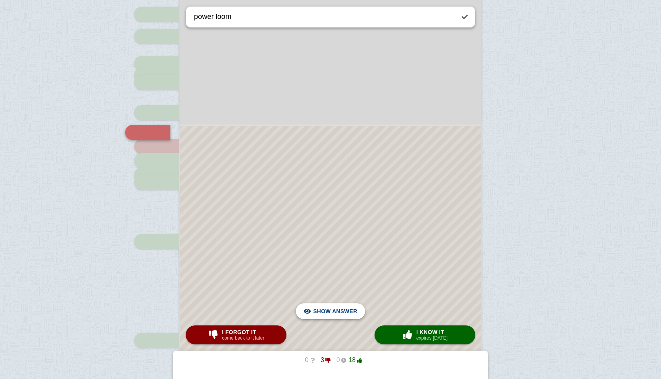
click at [334, 305] on span "Hide answer" at bounding box center [336, 310] width 41 height 17
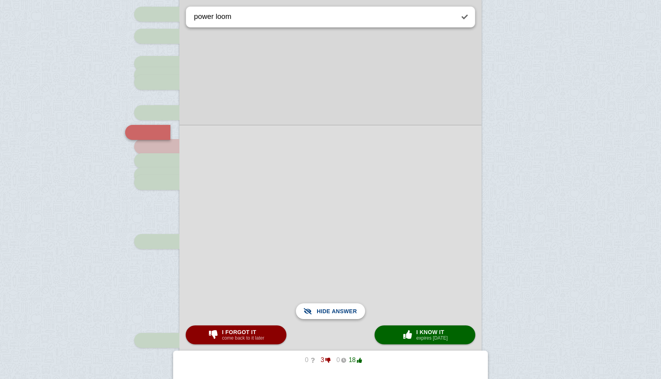
click at [334, 305] on span "Show answer" at bounding box center [335, 310] width 44 height 17
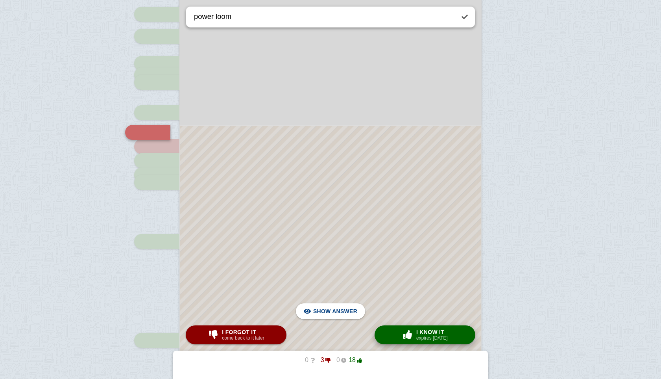
click at [406, 329] on div "× 0 I know it expires [DATE]" at bounding box center [425, 334] width 49 height 13
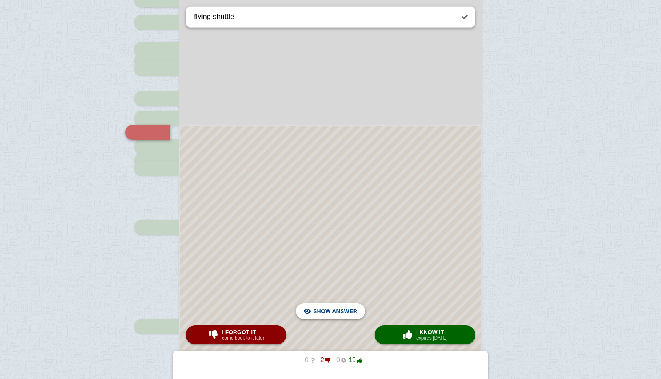
click at [341, 311] on span "Hide answer" at bounding box center [336, 310] width 41 height 17
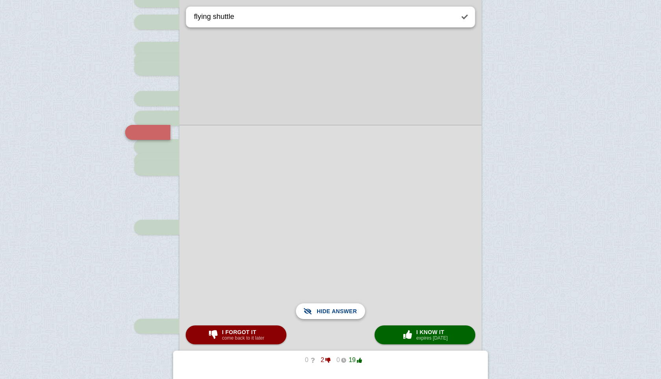
click at [341, 311] on span "Show answer" at bounding box center [335, 310] width 44 height 17
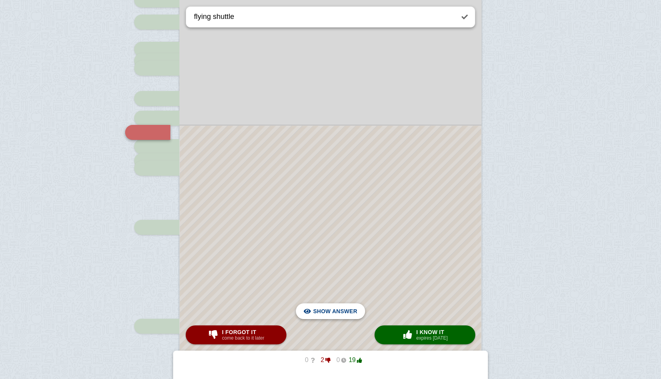
click at [331, 313] on span "Hide answer" at bounding box center [336, 310] width 41 height 17
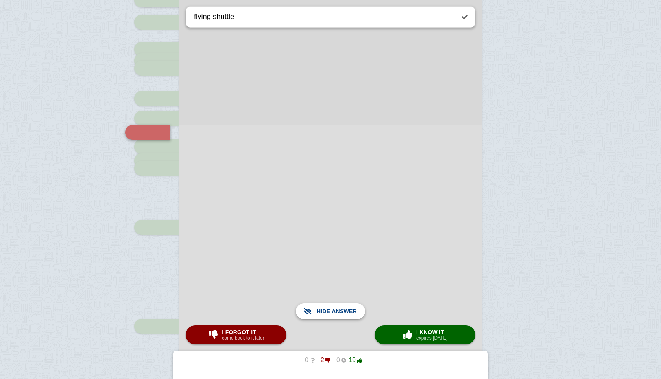
click at [331, 313] on span "Show answer" at bounding box center [335, 310] width 44 height 17
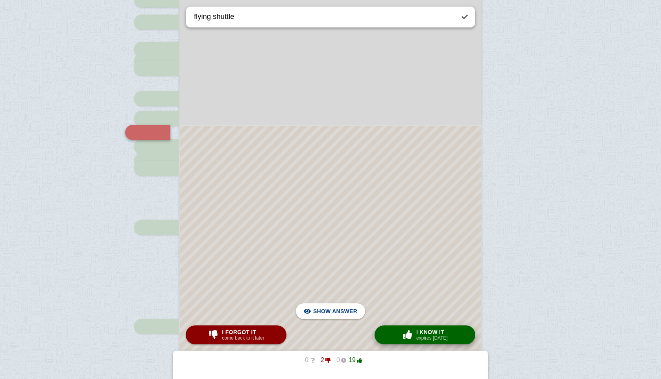
click at [434, 333] on span "I know it" at bounding box center [431, 332] width 31 height 6
type textarea "shift to factory system"
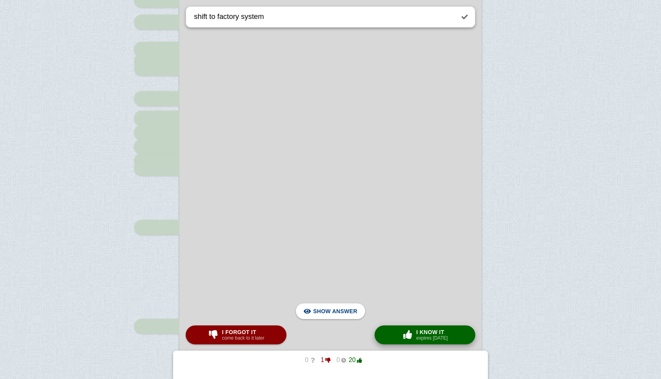
scroll to position [630, 0]
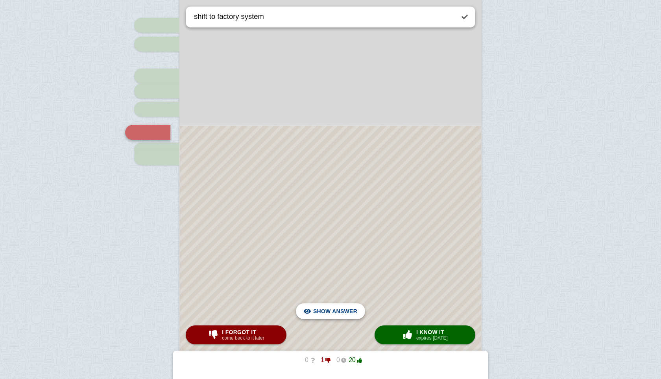
click at [340, 314] on span "Hide answer" at bounding box center [336, 310] width 41 height 17
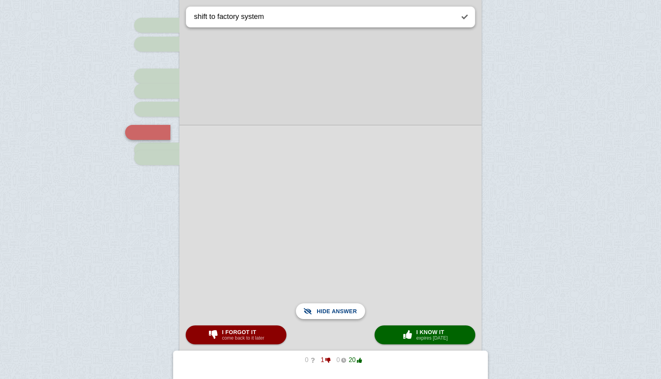
click at [340, 314] on span "Show answer" at bounding box center [335, 310] width 44 height 17
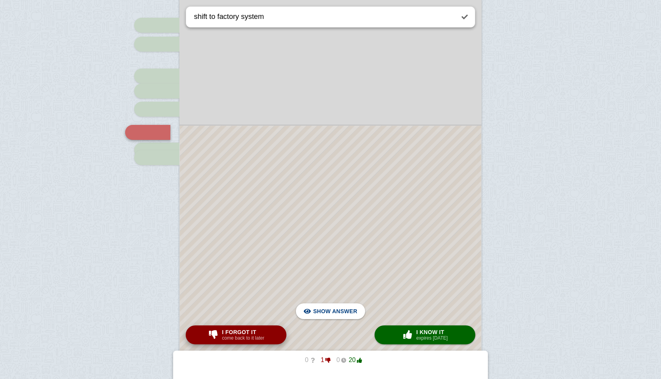
click at [272, 332] on button "I forgot it come back to it later" at bounding box center [236, 334] width 101 height 19
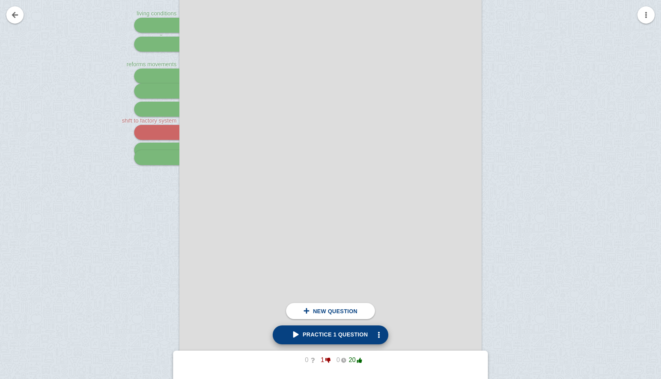
click at [329, 334] on span "Practice 1 question" at bounding box center [330, 334] width 75 height 6
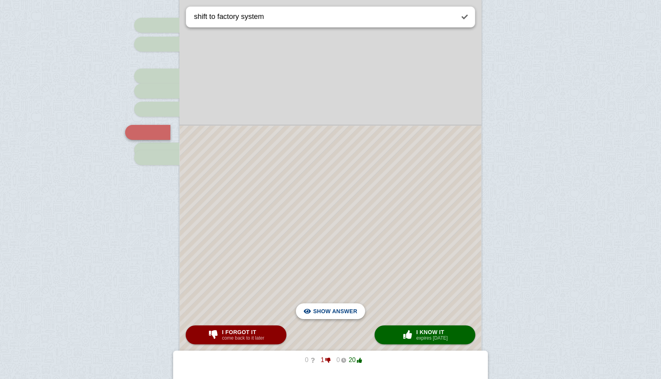
click at [327, 314] on span "Hide answer" at bounding box center [336, 310] width 41 height 17
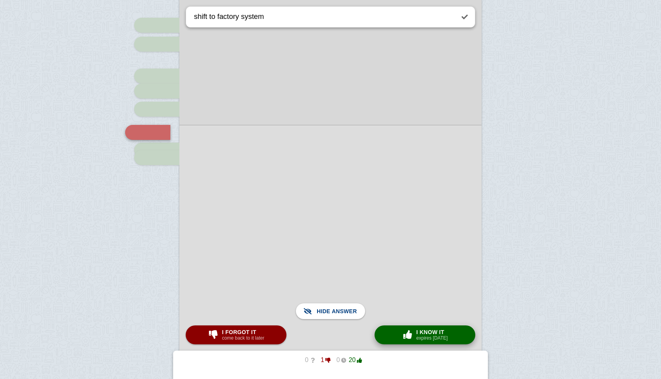
click at [432, 339] on small "expires [DATE]" at bounding box center [431, 338] width 31 height 6
checkbox input "true"
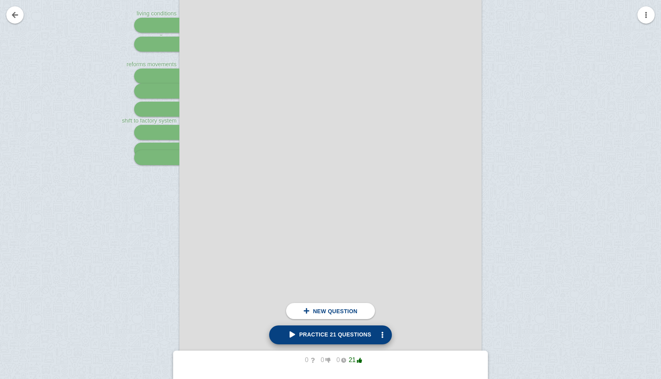
click at [343, 335] on span "Practice 21 questions" at bounding box center [330, 334] width 81 height 6
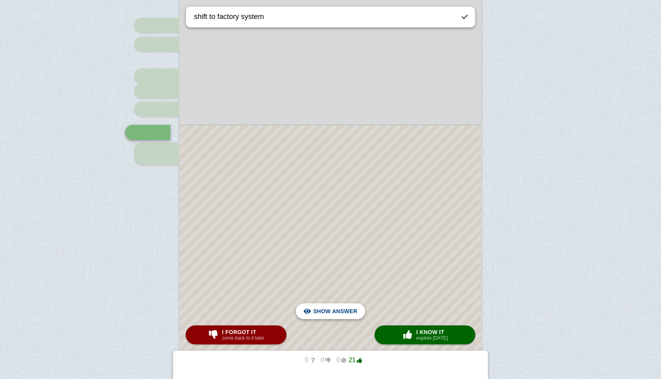
click at [332, 311] on span "Hide answer" at bounding box center [336, 310] width 41 height 17
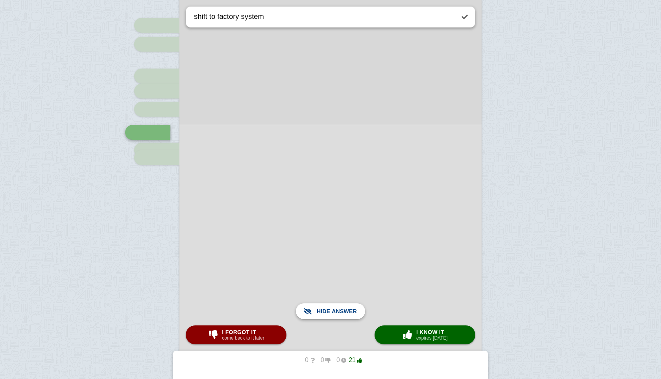
click at [332, 311] on span "Show answer" at bounding box center [335, 310] width 44 height 17
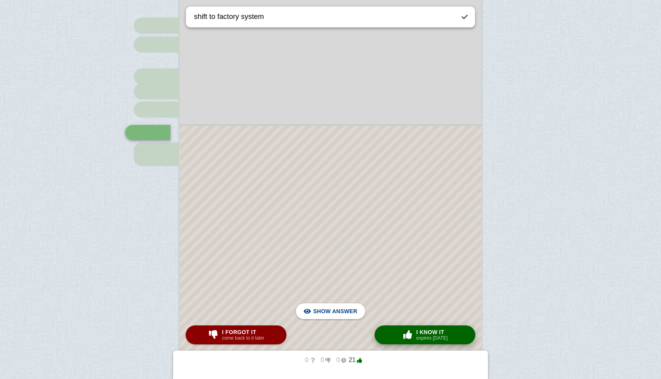
click at [420, 332] on span "I know it" at bounding box center [431, 332] width 31 height 6
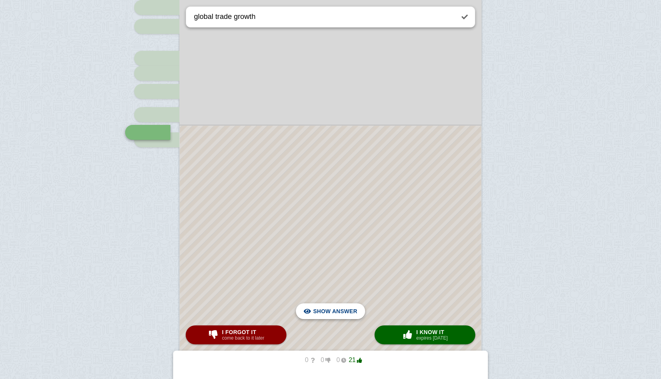
click at [324, 316] on span "Hide answer" at bounding box center [336, 310] width 41 height 17
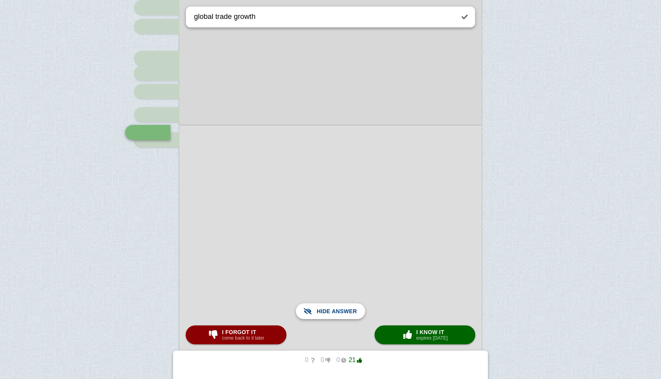
click at [324, 316] on span "Show answer" at bounding box center [335, 310] width 44 height 17
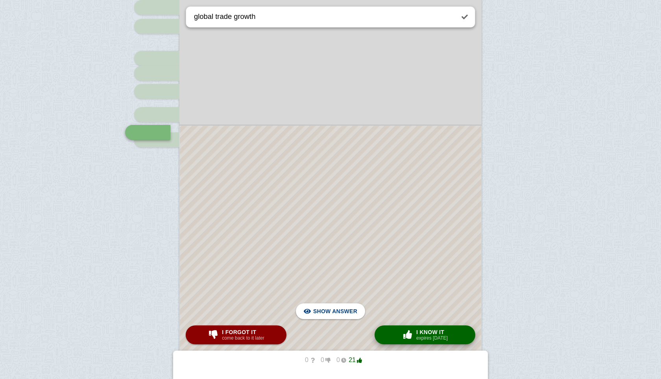
click at [424, 332] on span "I know it" at bounding box center [431, 332] width 31 height 6
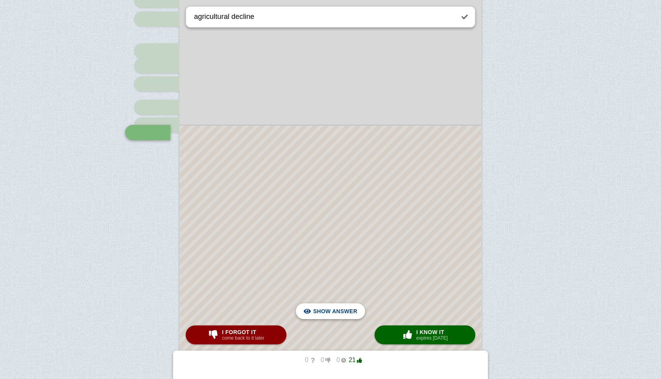
click at [332, 310] on span "Hide answer" at bounding box center [336, 310] width 41 height 17
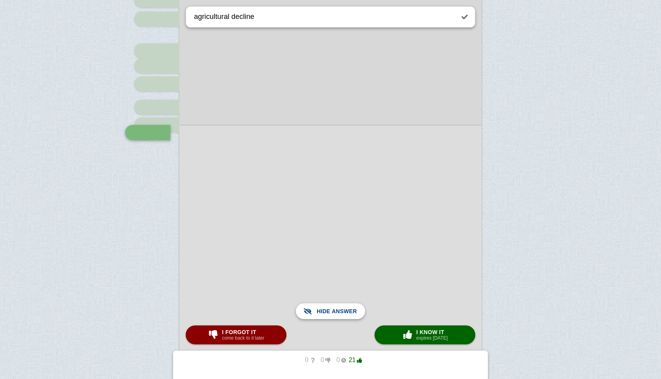
click at [332, 310] on span "Show answer" at bounding box center [335, 310] width 44 height 17
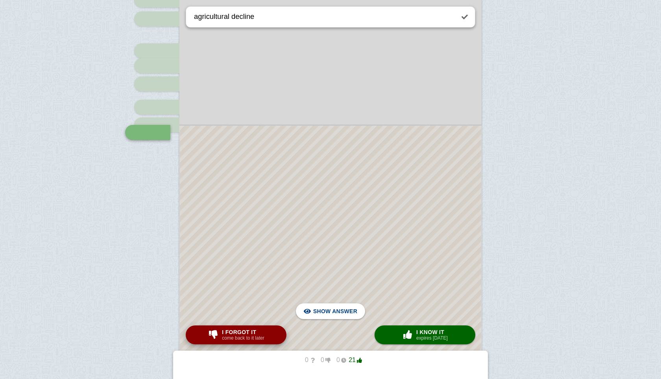
click at [264, 333] on span "I forgot it" at bounding box center [243, 332] width 42 height 6
type textarea "industrial revolution introduction"
checkbox input "false"
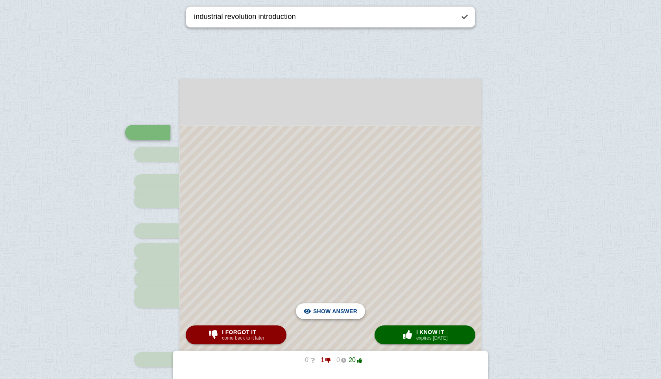
click at [328, 313] on span "Hide answer" at bounding box center [336, 310] width 41 height 17
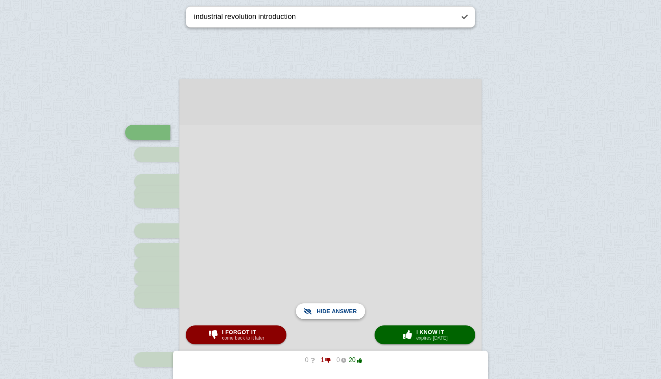
click at [328, 313] on span "Show answer" at bounding box center [335, 310] width 44 height 17
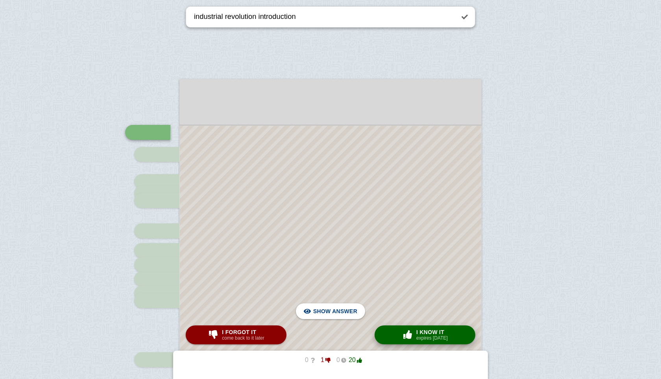
click at [414, 333] on div "× 0 I know it expires [DATE]" at bounding box center [425, 334] width 49 height 13
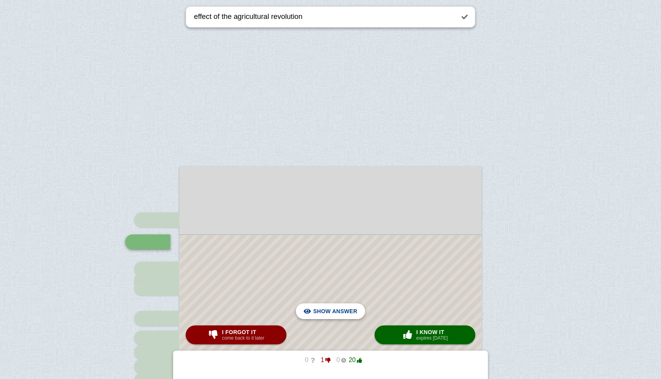
click at [345, 307] on span "Hide answer" at bounding box center [336, 310] width 41 height 17
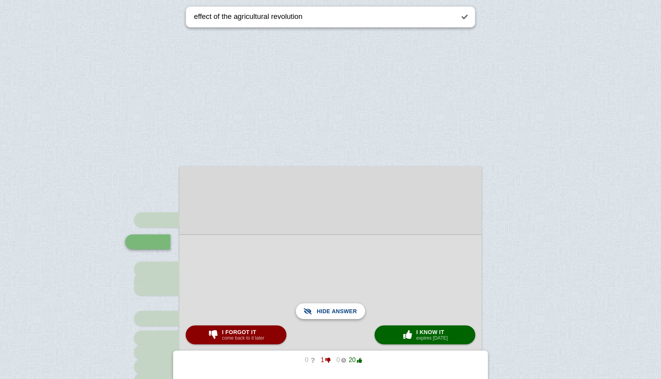
click at [345, 307] on span "Show answer" at bounding box center [335, 310] width 44 height 17
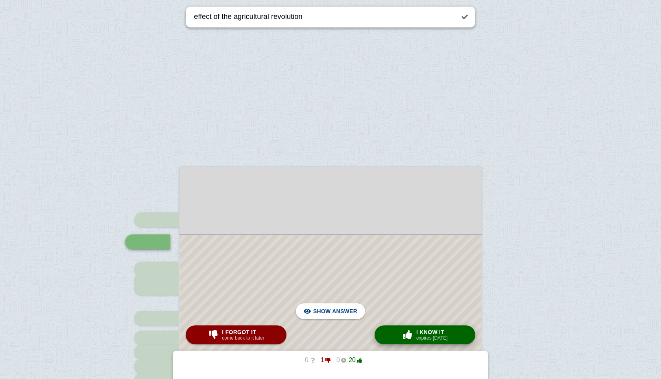
click at [436, 333] on span "I know it" at bounding box center [431, 332] width 31 height 6
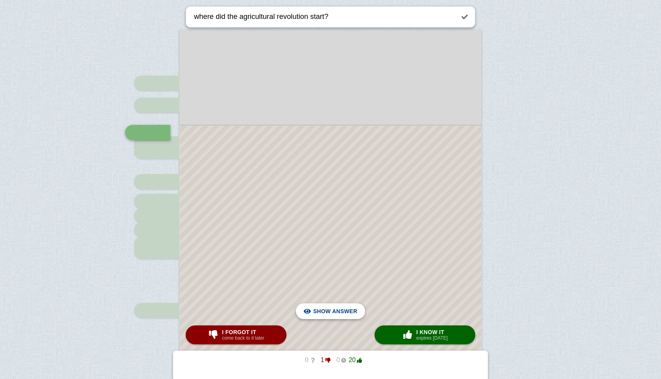
click at [339, 310] on span "Hide answer" at bounding box center [336, 310] width 41 height 17
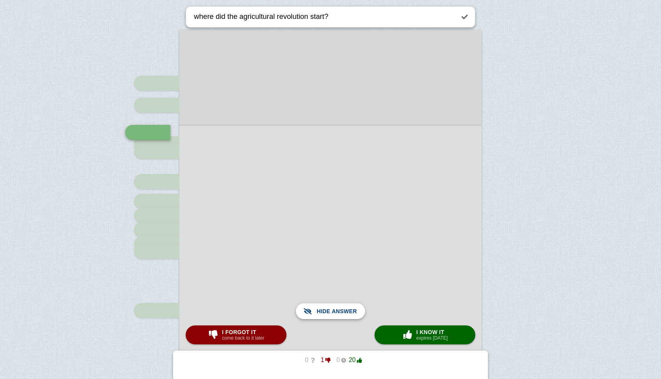
click at [339, 310] on span "Show answer" at bounding box center [335, 310] width 44 height 17
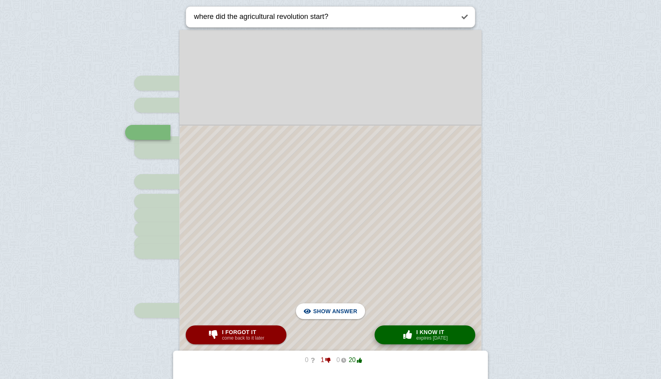
click at [396, 332] on button "× 0 I know it expires [DATE]" at bounding box center [425, 334] width 101 height 19
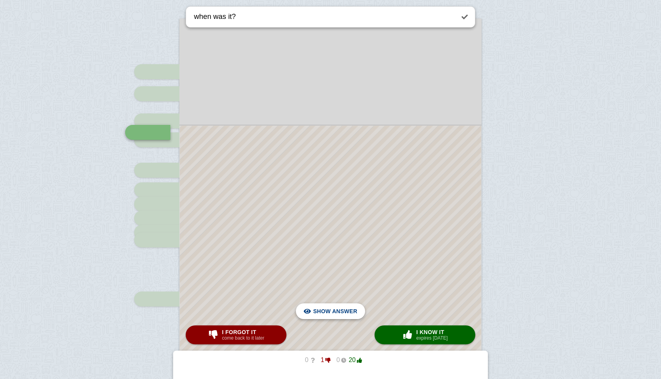
click at [331, 311] on span "Hide answer" at bounding box center [336, 310] width 41 height 17
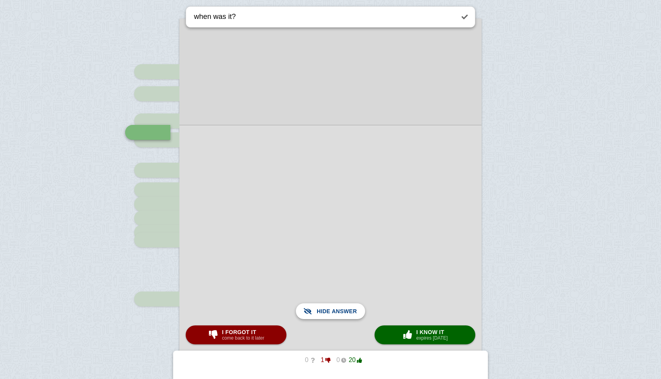
click at [331, 311] on span "Show answer" at bounding box center [335, 310] width 44 height 17
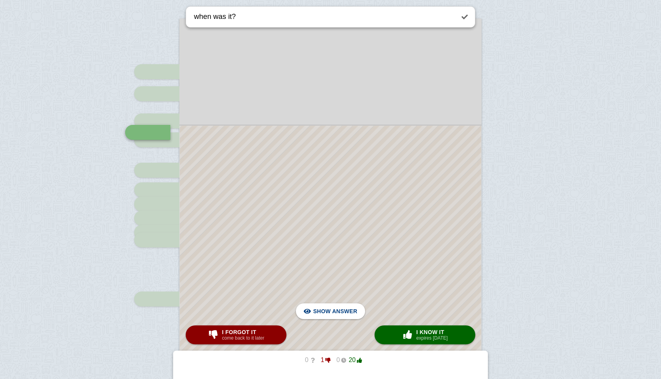
click at [406, 324] on div at bounding box center [330, 286] width 301 height 320
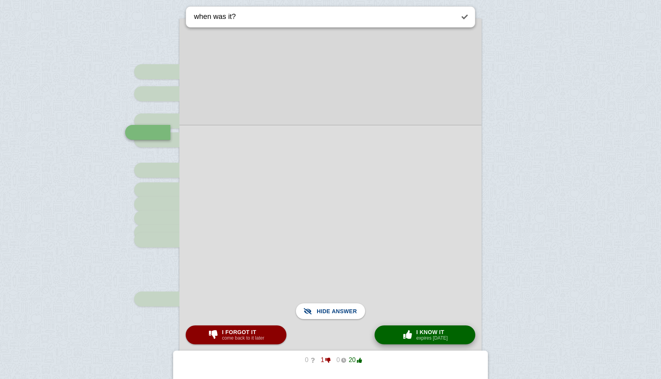
click at [416, 331] on span "I know it" at bounding box center [431, 332] width 31 height 6
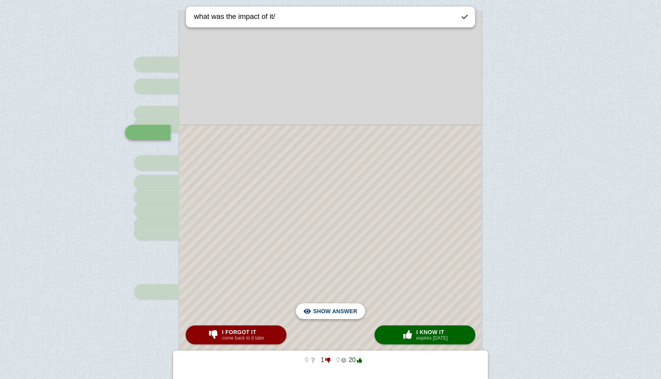
click at [342, 317] on span "Hide answer" at bounding box center [336, 310] width 41 height 17
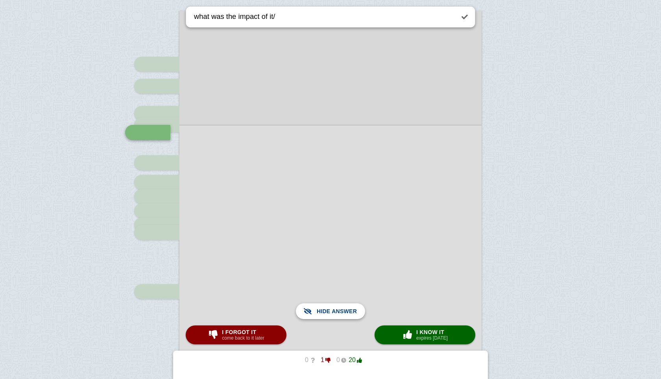
click at [342, 317] on span "Show answer" at bounding box center [335, 310] width 44 height 17
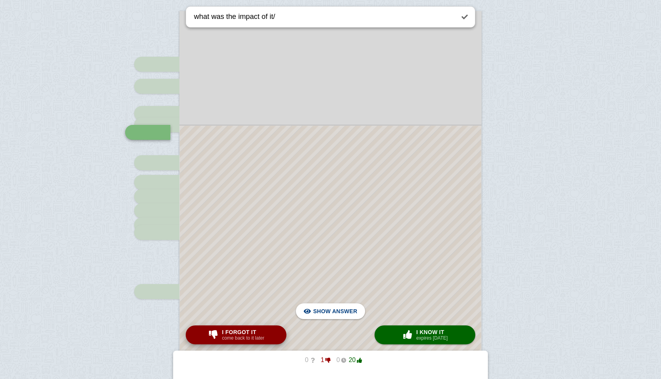
click at [264, 338] on small "come back to it later" at bounding box center [243, 338] width 42 height 6
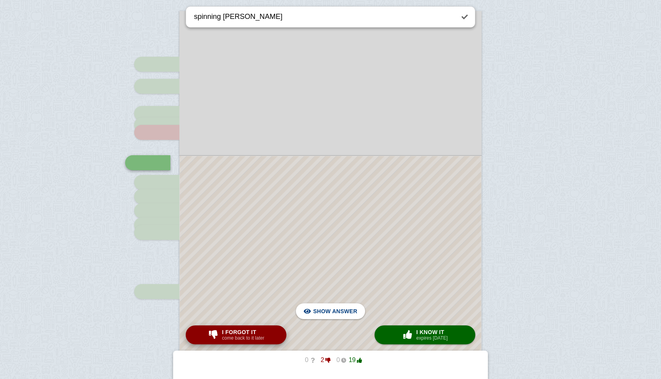
scroll to position [186, 0]
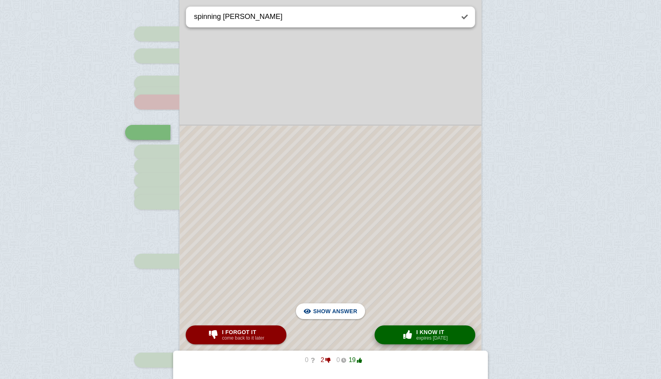
click at [398, 336] on button "× 0 I know it expires [DATE]" at bounding box center [425, 334] width 101 height 19
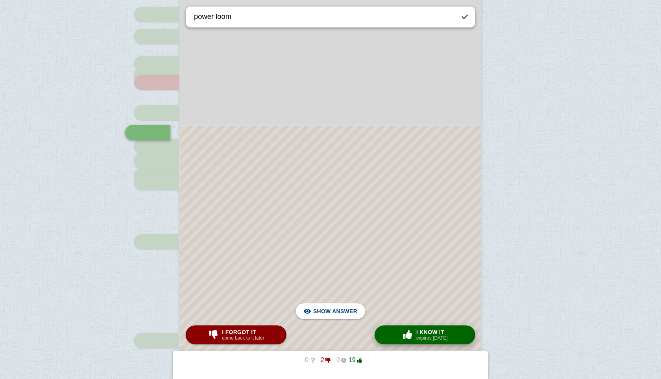
click at [398, 336] on button "× 0 I know it expires [DATE]" at bounding box center [425, 334] width 101 height 19
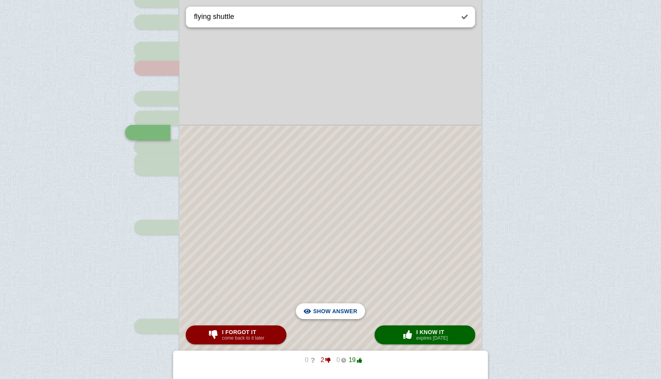
click at [348, 310] on span "Hide answer" at bounding box center [336, 310] width 41 height 17
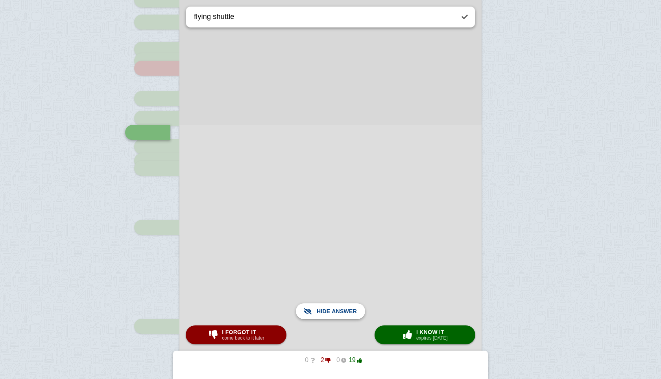
click at [348, 310] on span "Show answer" at bounding box center [335, 310] width 44 height 17
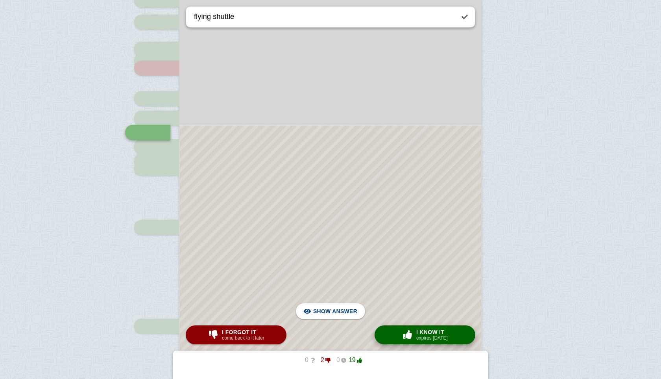
click at [408, 332] on span "button" at bounding box center [407, 334] width 13 height 9
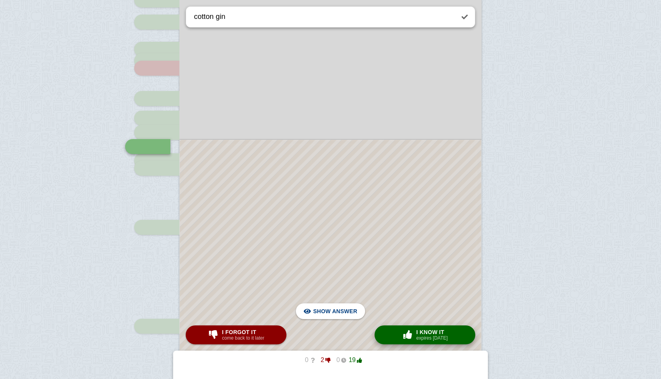
scroll to position [234, 0]
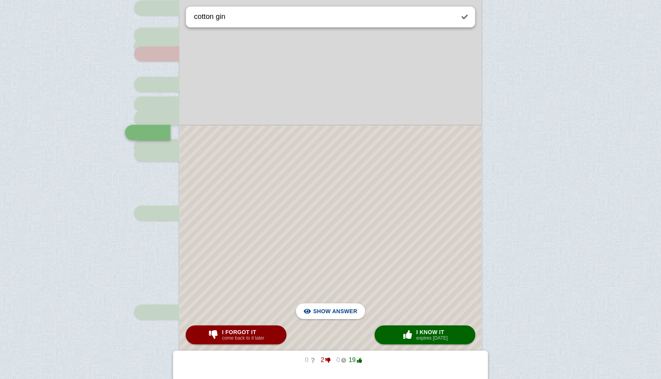
click at [341, 320] on div at bounding box center [330, 243] width 301 height 234
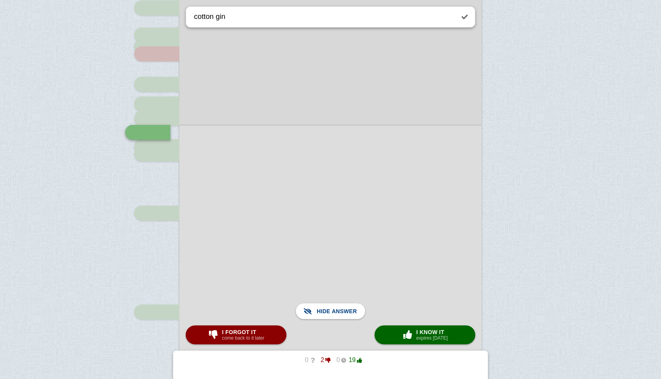
click at [341, 320] on div at bounding box center [330, 242] width 302 height 235
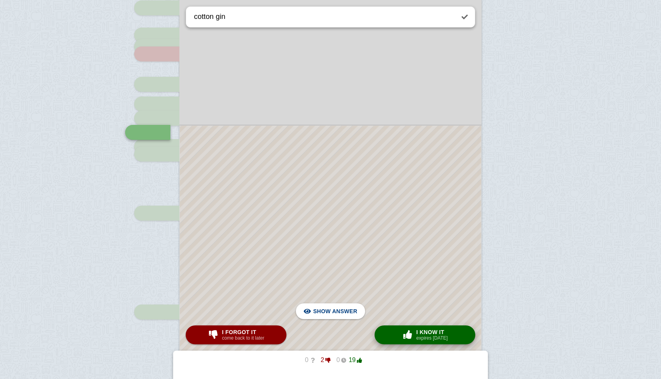
click at [398, 331] on button "× 0 I know it expires [DATE]" at bounding box center [425, 334] width 101 height 19
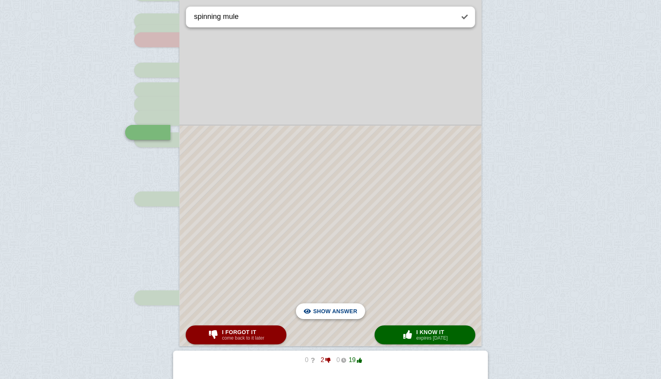
click at [343, 312] on span "Hide answer" at bounding box center [336, 310] width 41 height 17
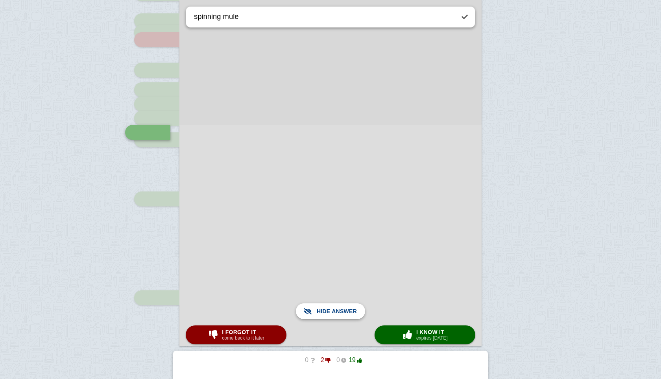
click at [343, 312] on span "Show answer" at bounding box center [335, 310] width 44 height 17
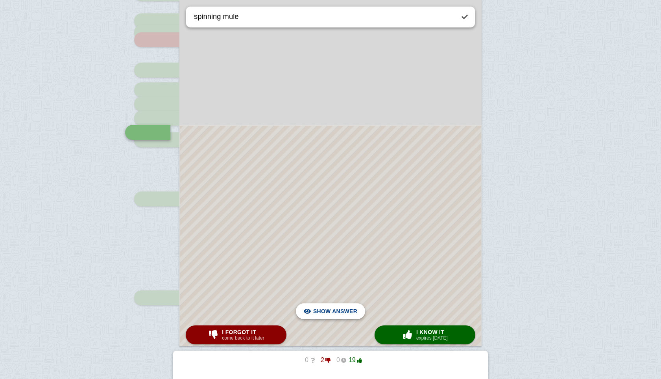
click at [343, 312] on span "Hide answer" at bounding box center [336, 310] width 41 height 17
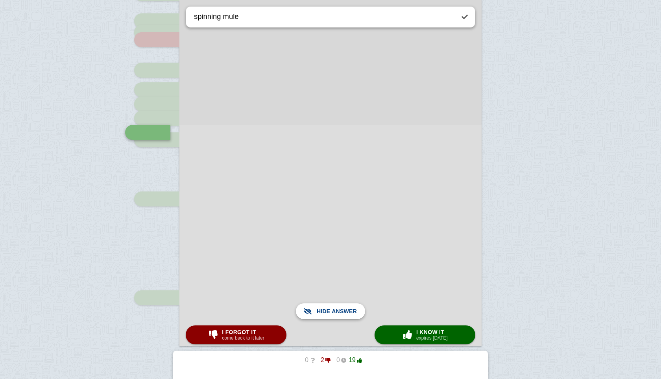
click at [343, 312] on span "Show answer" at bounding box center [335, 310] width 44 height 17
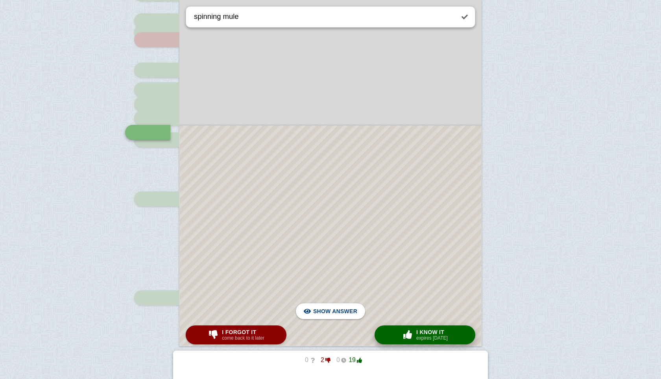
click at [409, 336] on span "button" at bounding box center [407, 334] width 13 height 9
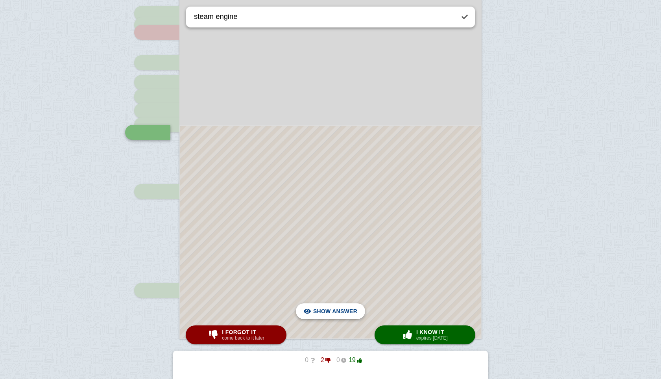
click at [336, 308] on span "Hide answer" at bounding box center [336, 310] width 41 height 17
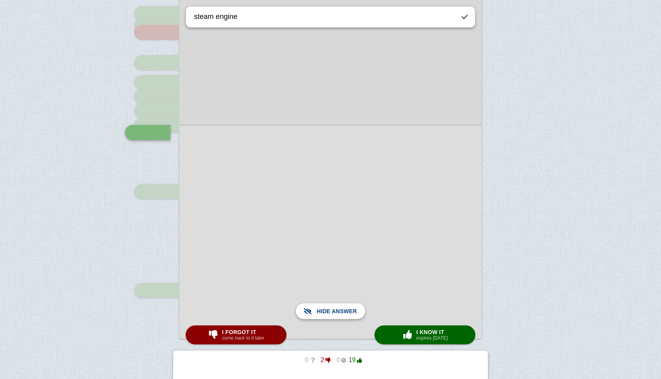
click at [336, 308] on span "Show answer" at bounding box center [335, 310] width 44 height 17
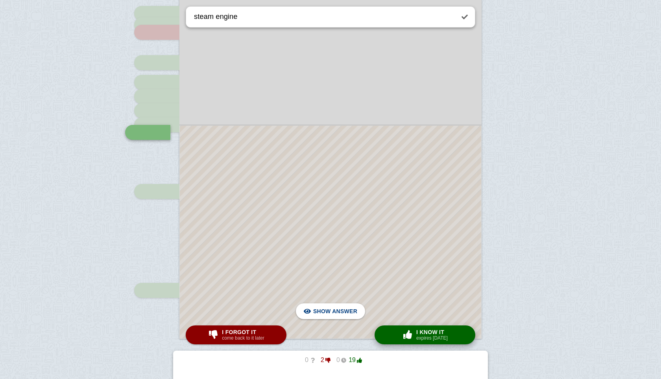
click at [395, 329] on button "× 0 I know it expires [DATE]" at bounding box center [425, 334] width 101 height 19
type textarea "why [GEOGRAPHIC_DATA]?"
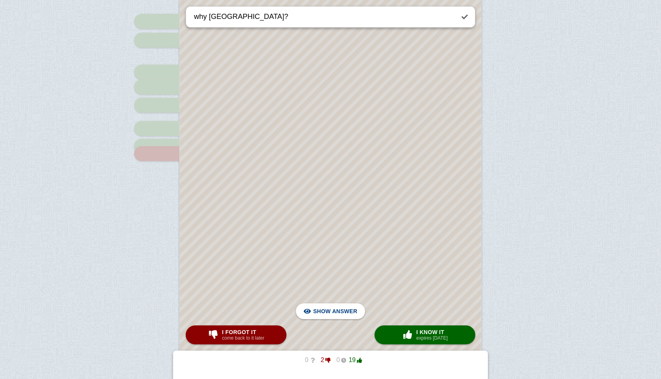
scroll to position [635, 0]
click at [0, 0] on div at bounding box center [0, 0] width 0 height 0
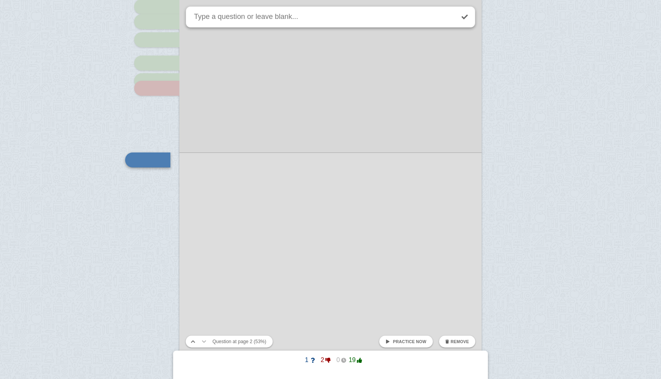
scroll to position [699, 0]
click at [452, 335] on button "Remove" at bounding box center [457, 341] width 36 height 12
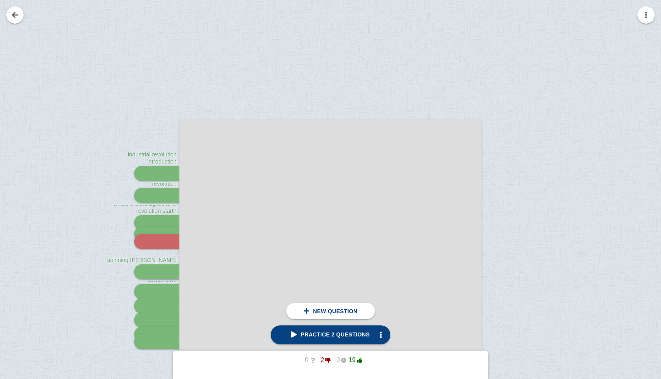
scroll to position [48, 0]
